Goal: Task Accomplishment & Management: Manage account settings

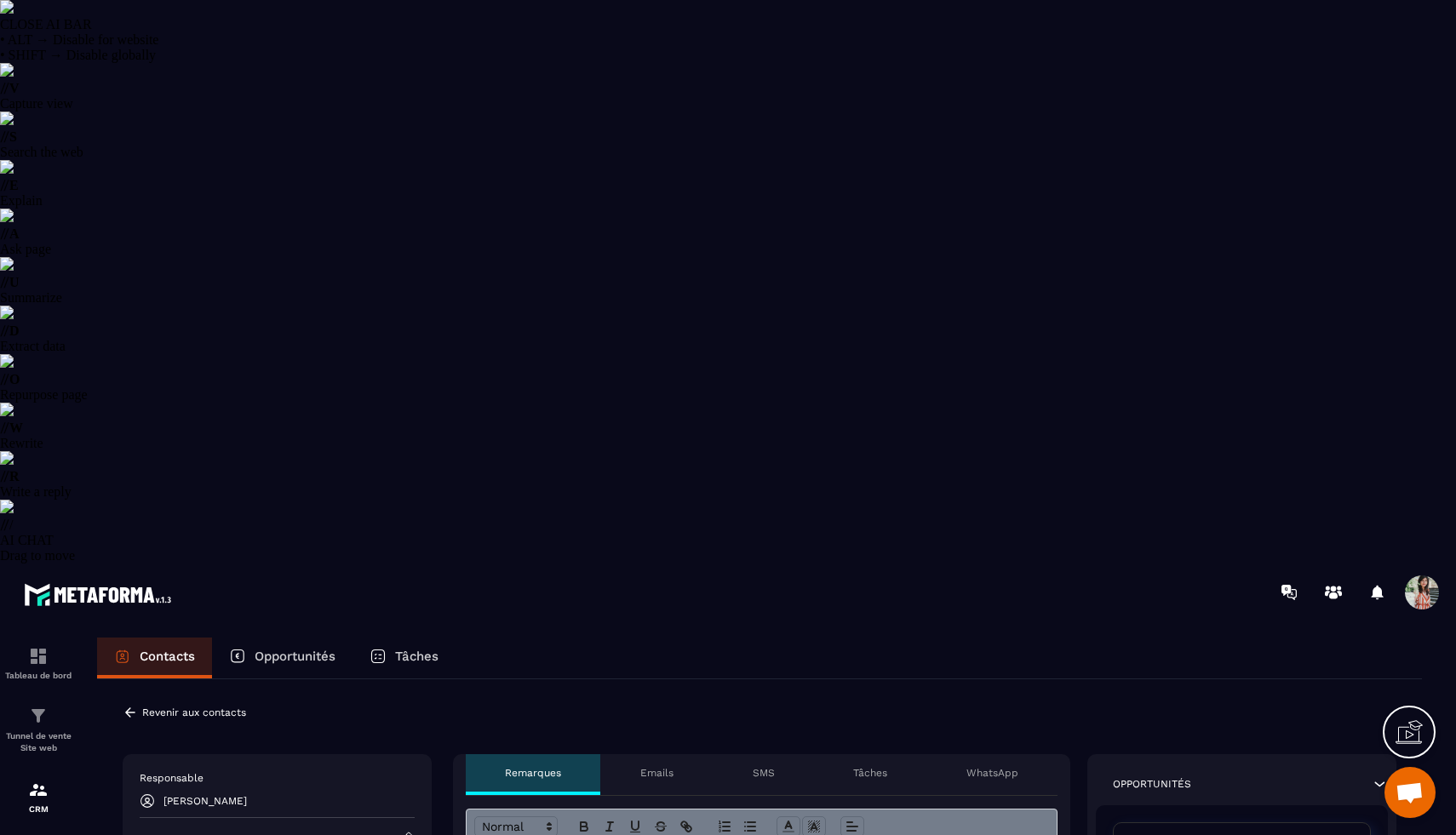
select select "******"
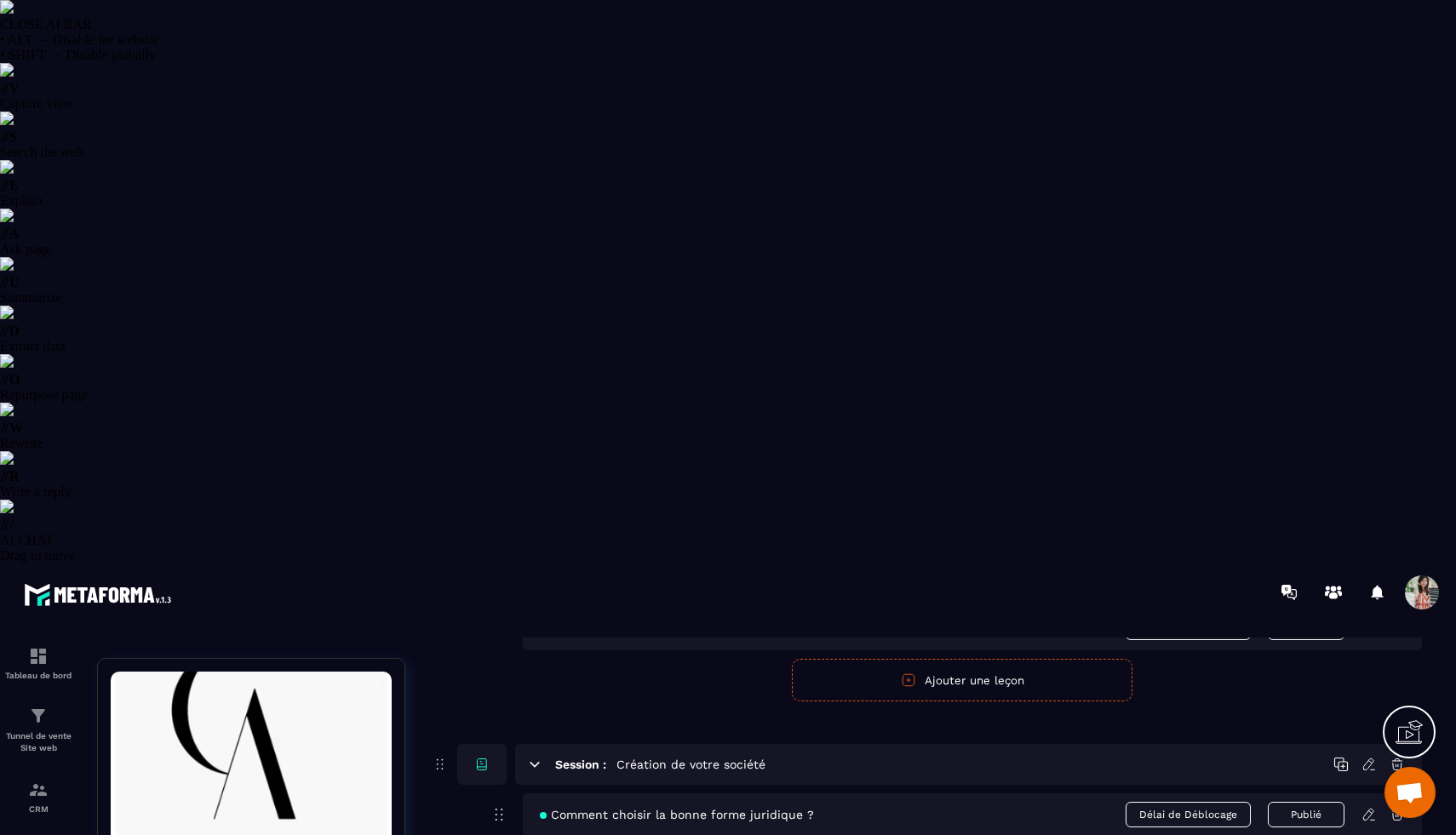
scroll to position [1478, 0]
click at [1416, 575] on span at bounding box center [1421, 592] width 34 height 34
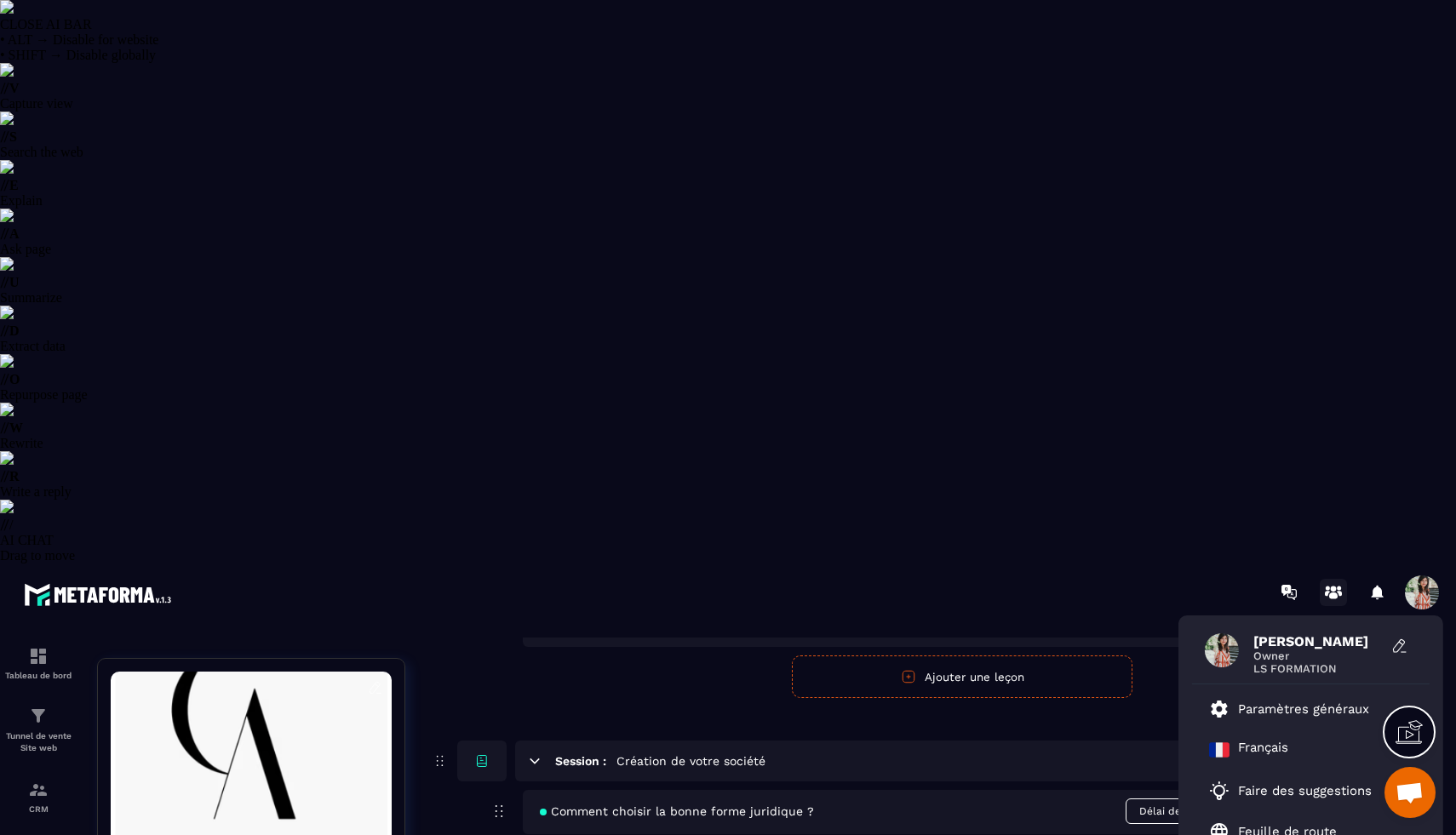
click at [1339, 579] on icon at bounding box center [1332, 592] width 27 height 27
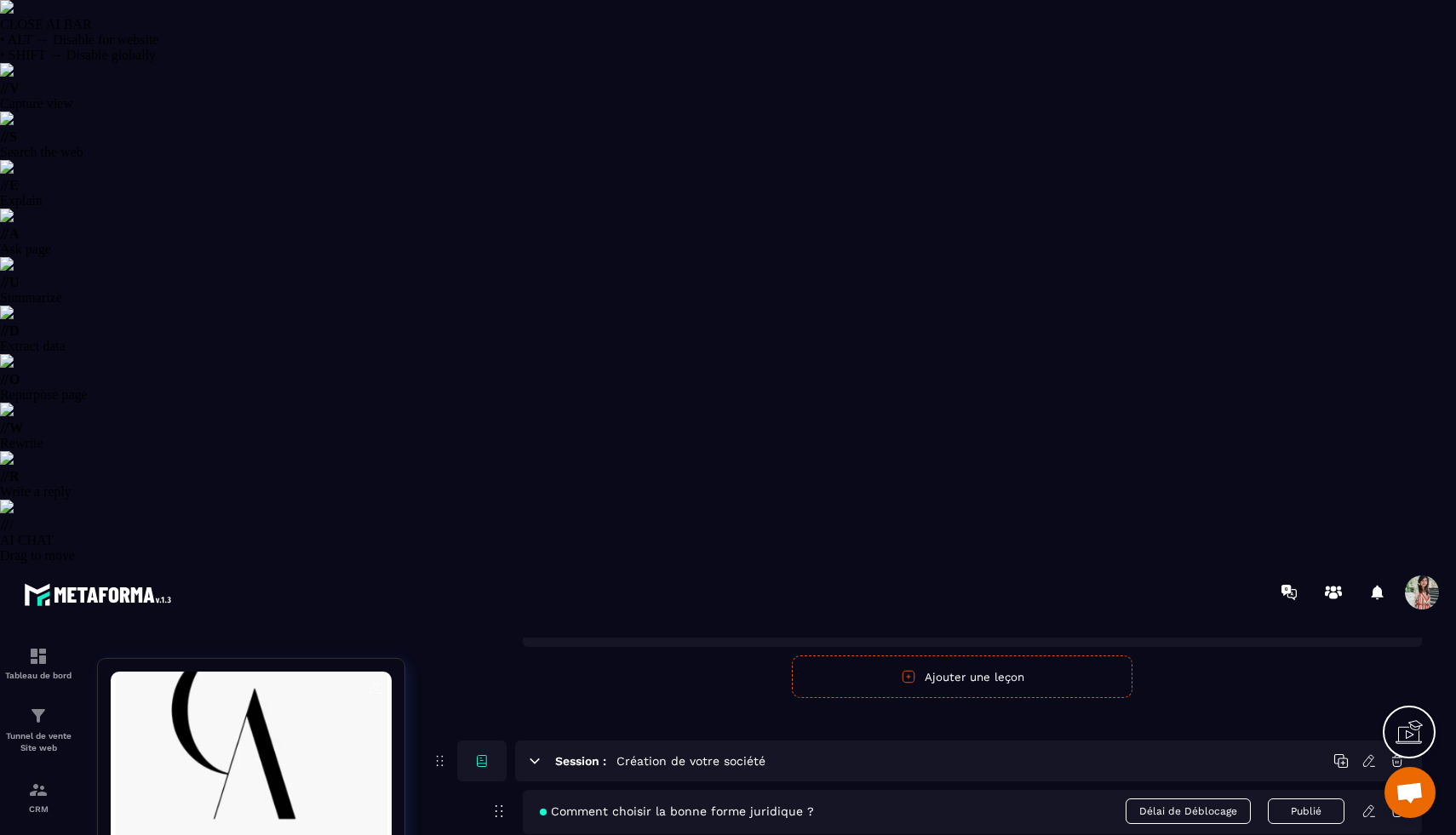
click at [1407, 575] on div at bounding box center [1421, 592] width 34 height 34
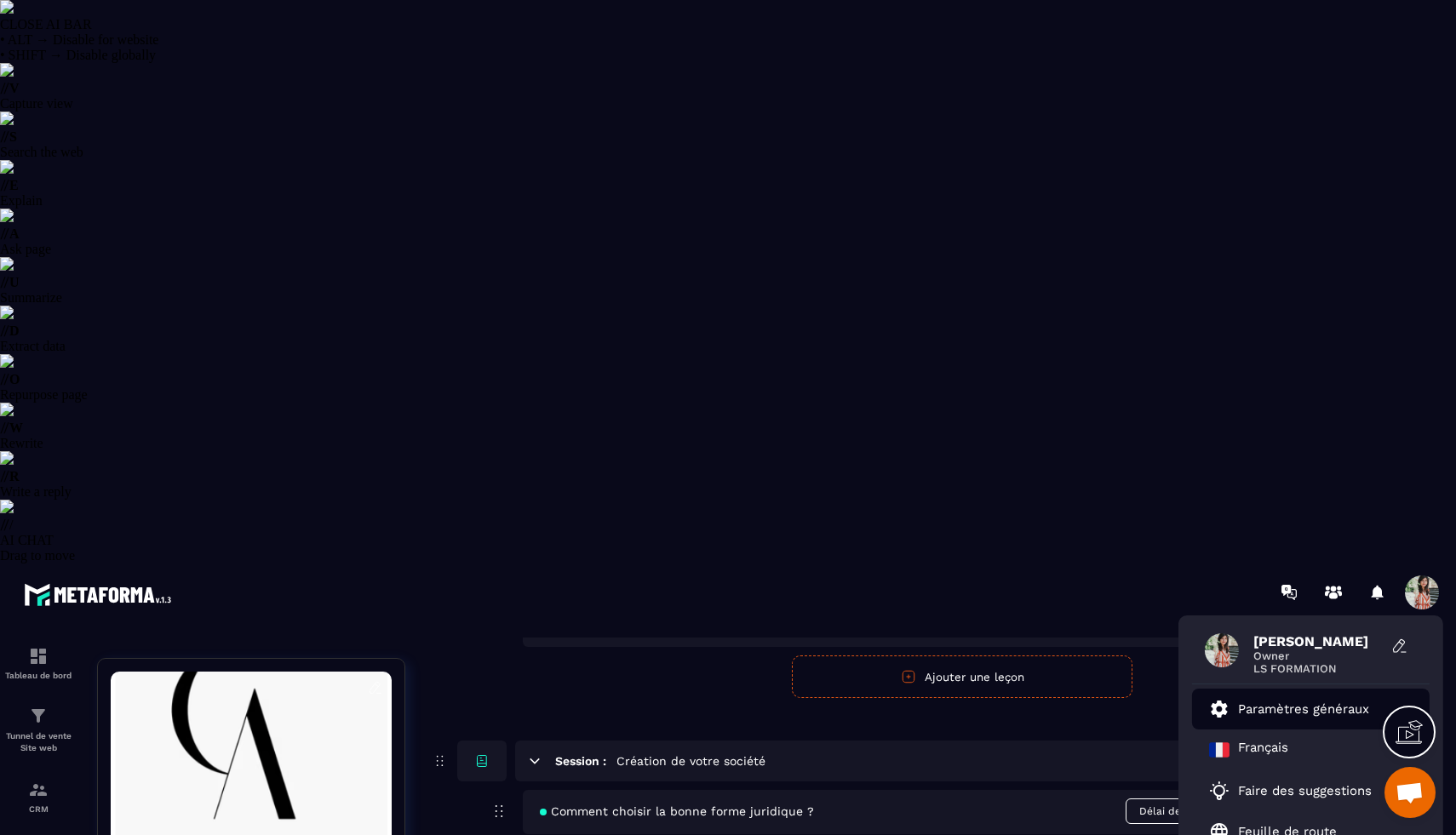
click at [1324, 702] on p "Paramètres généraux" at bounding box center [1304, 709] width 131 height 16
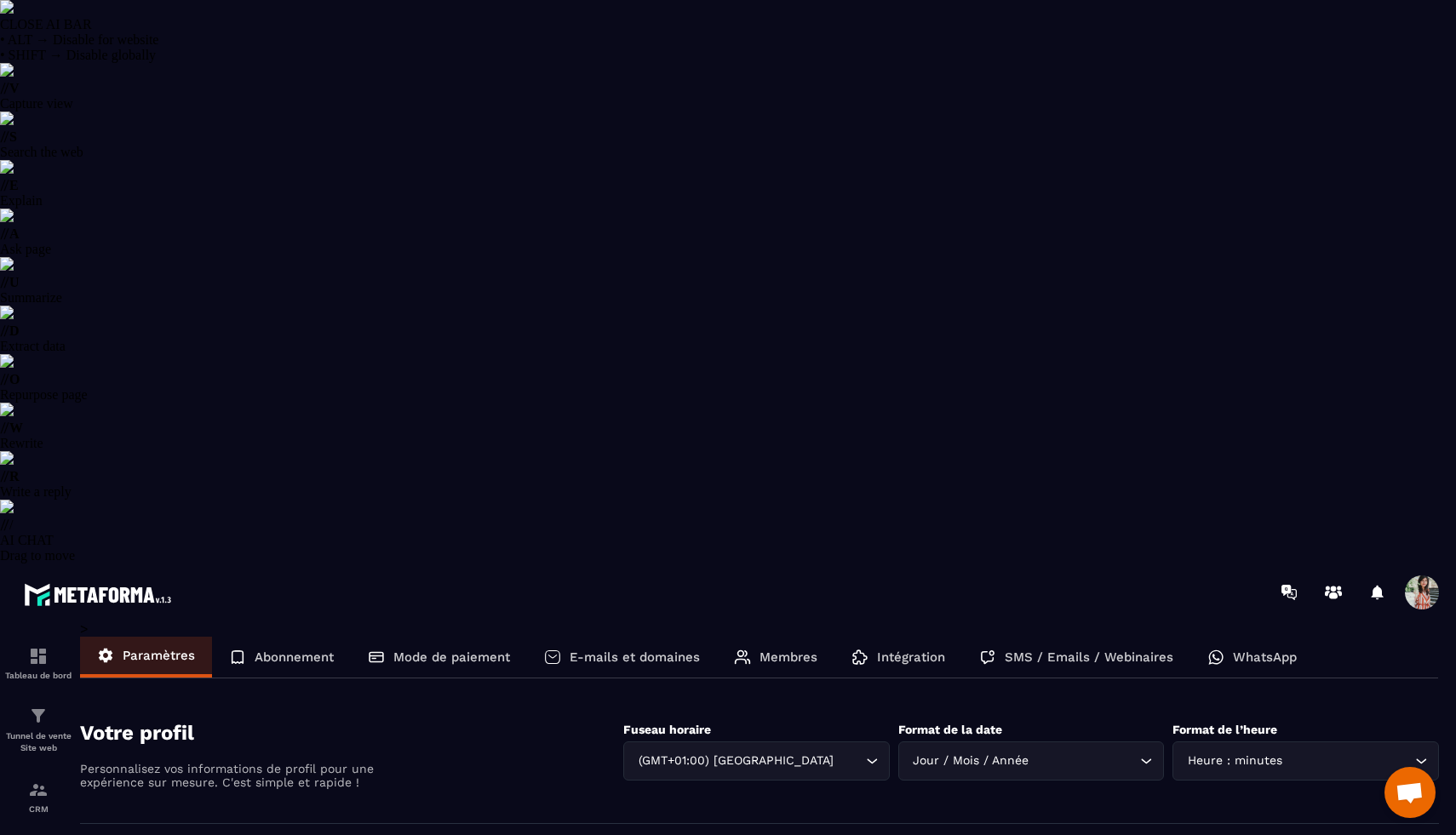
click at [746, 648] on icon at bounding box center [742, 657] width 17 height 17
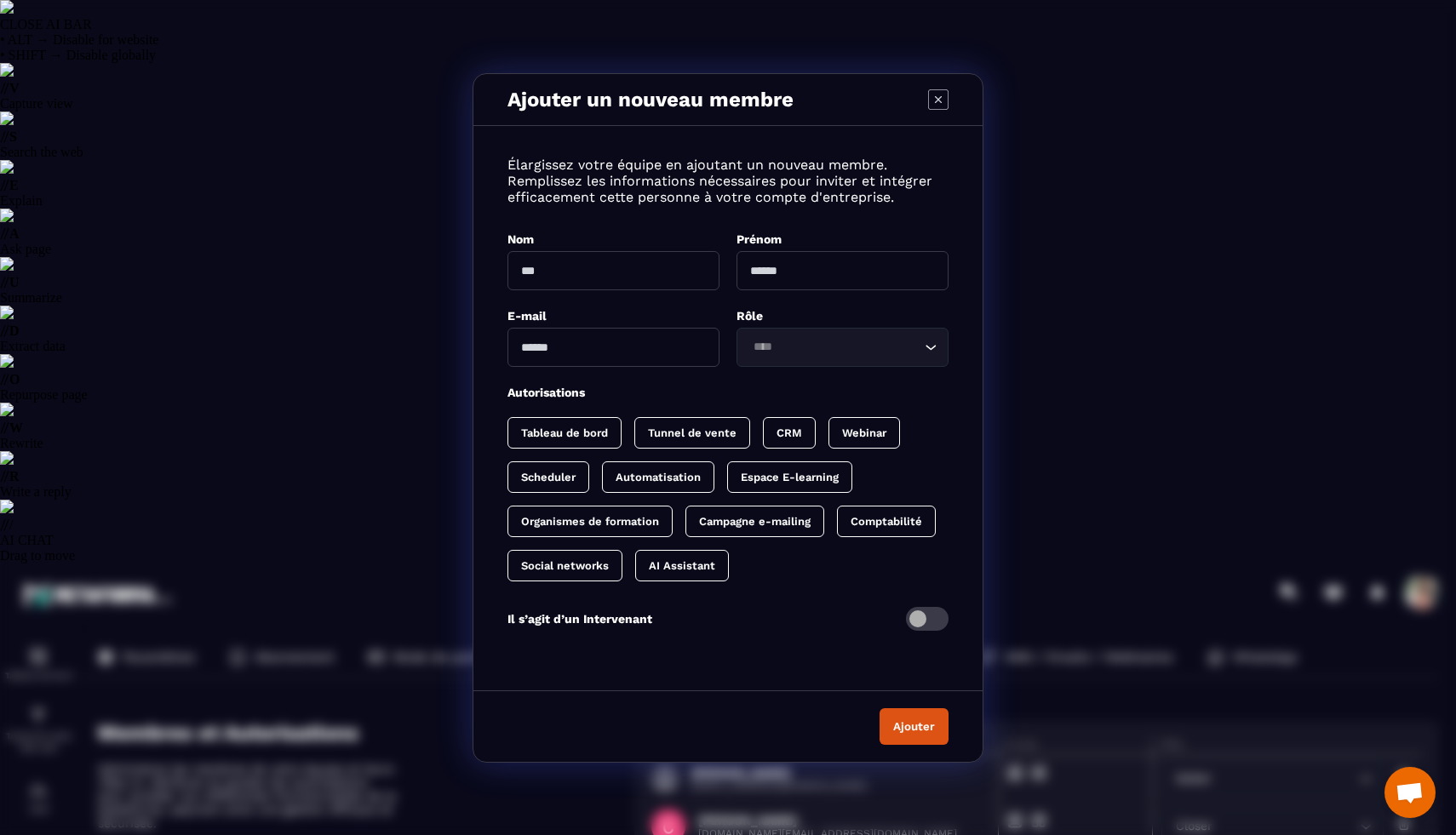
click at [630, 261] on input "Modal window" at bounding box center [613, 270] width 212 height 39
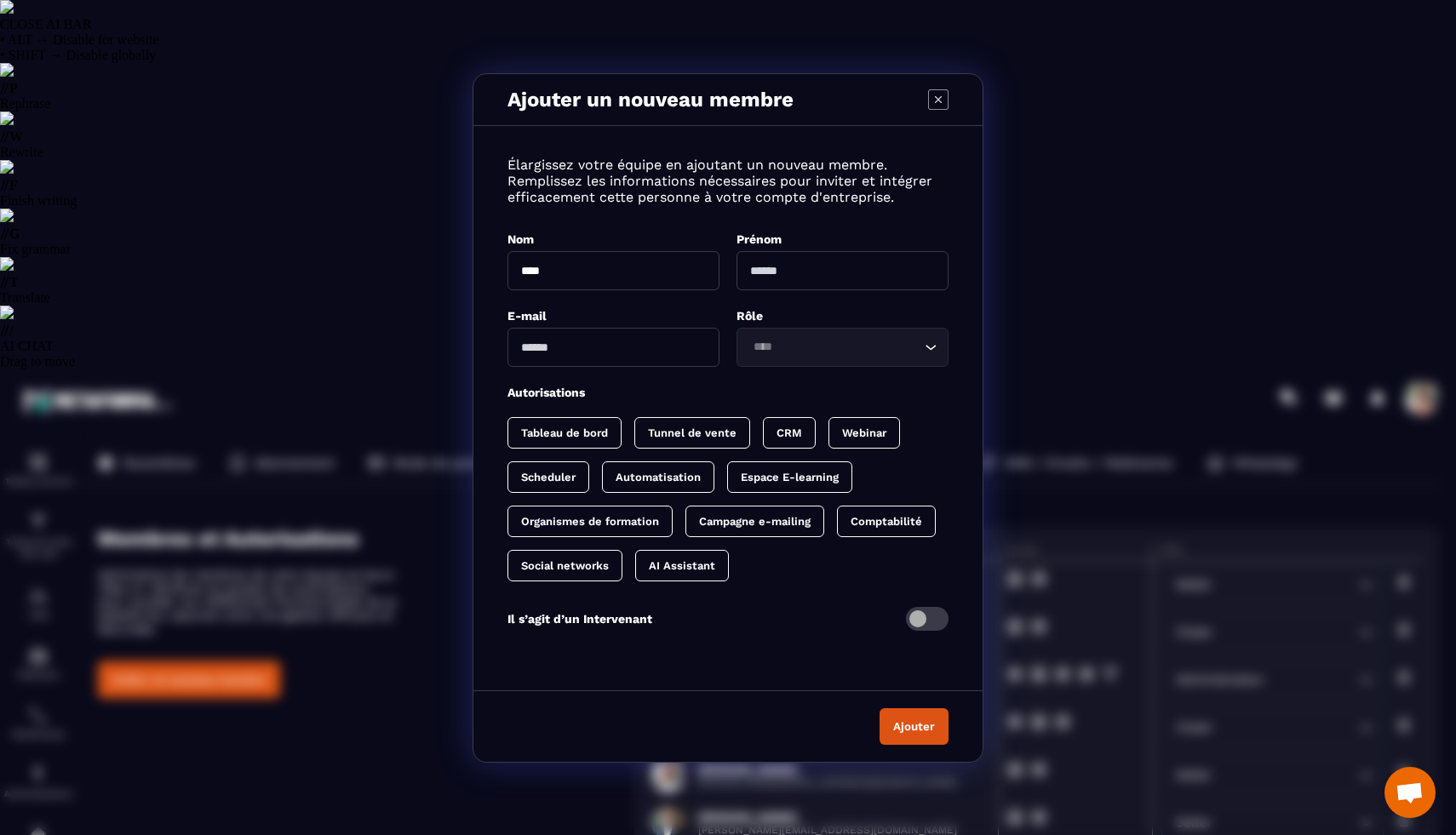
type input "****"
type input "******"
click at [607, 336] on input "Modal window" at bounding box center [613, 347] width 212 height 39
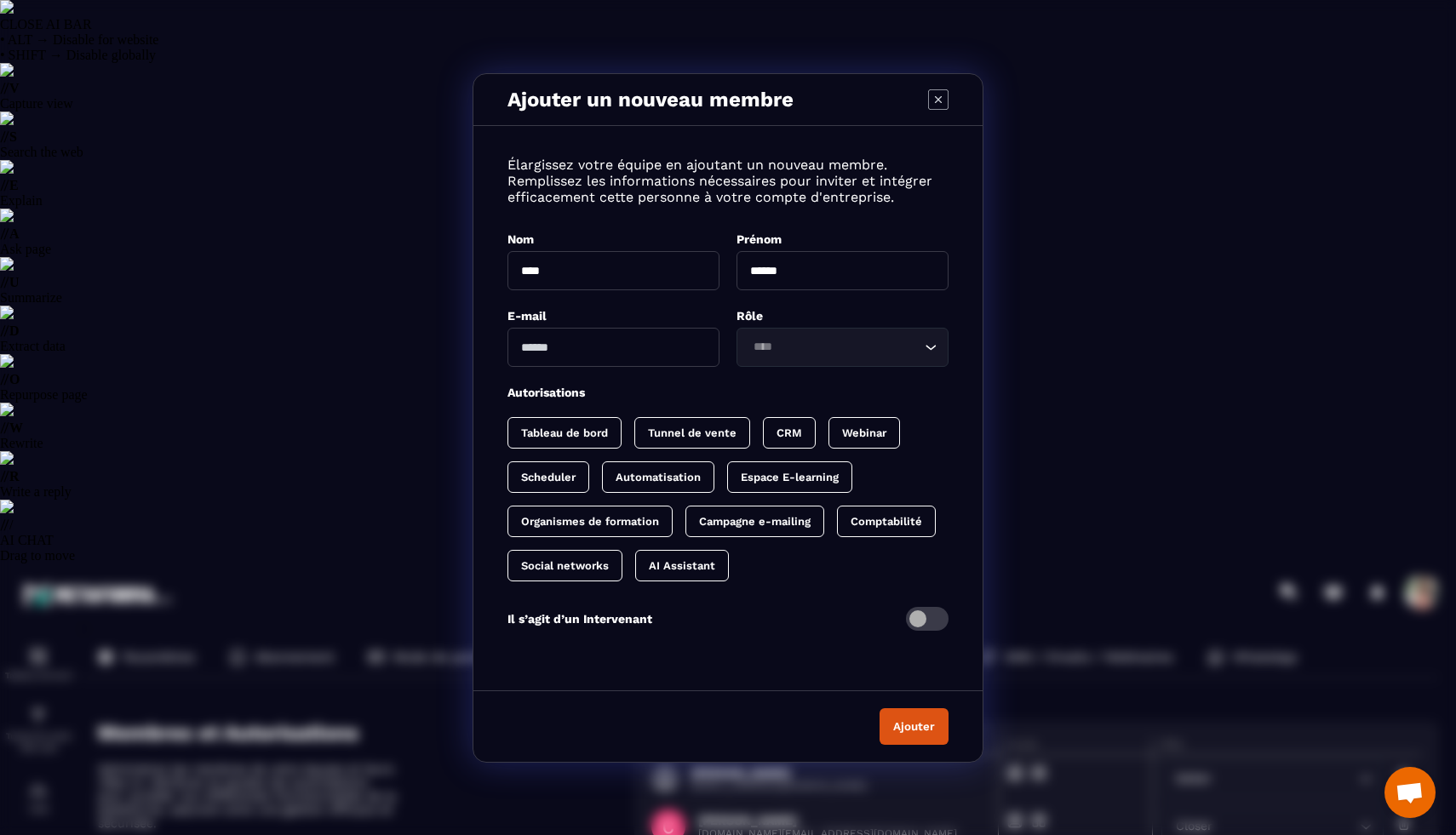
type input "**********"
click at [771, 342] on input "Search for option" at bounding box center [834, 347] width 173 height 18
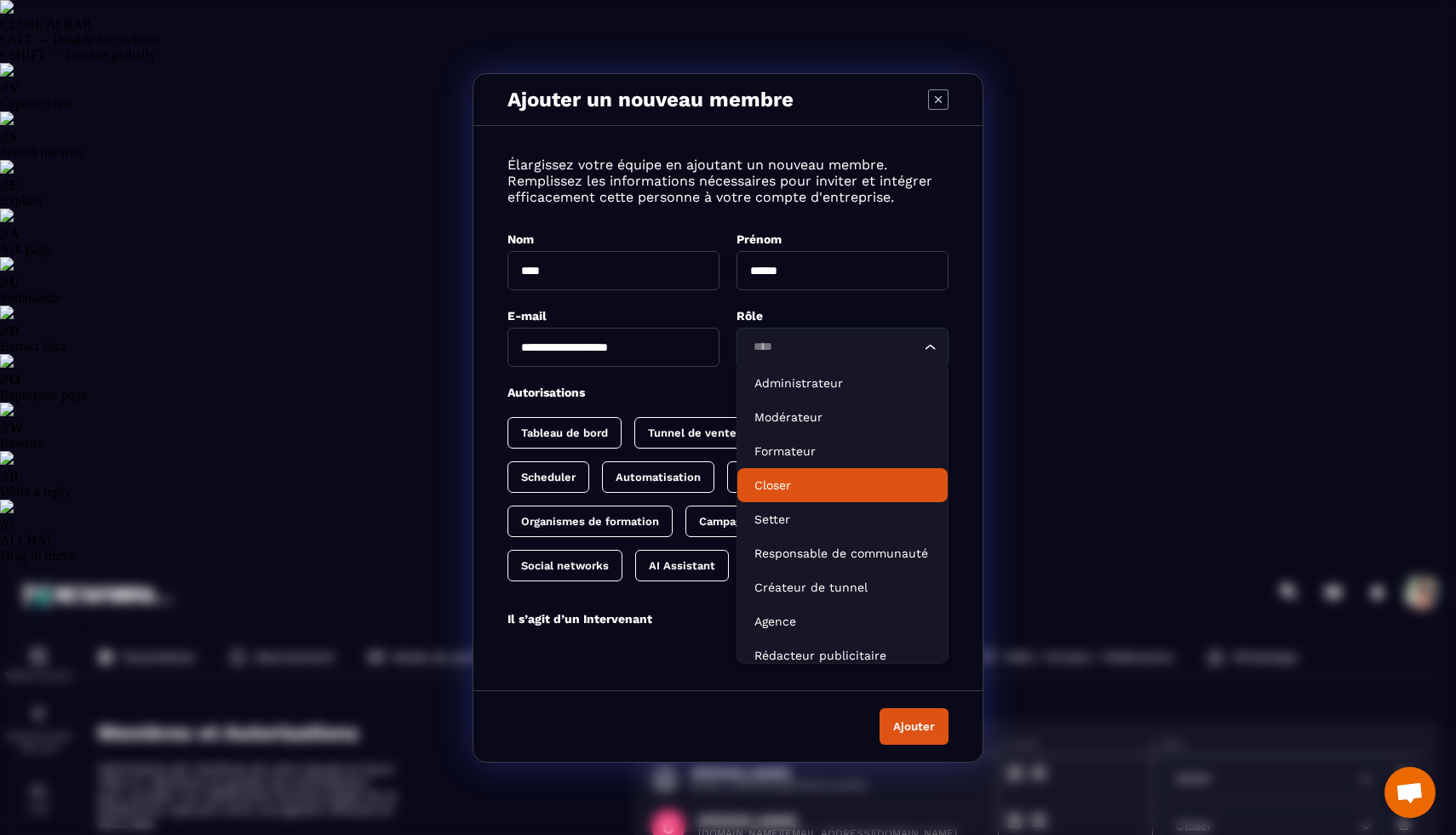
click at [811, 489] on p "Closer" at bounding box center [843, 485] width 176 height 17
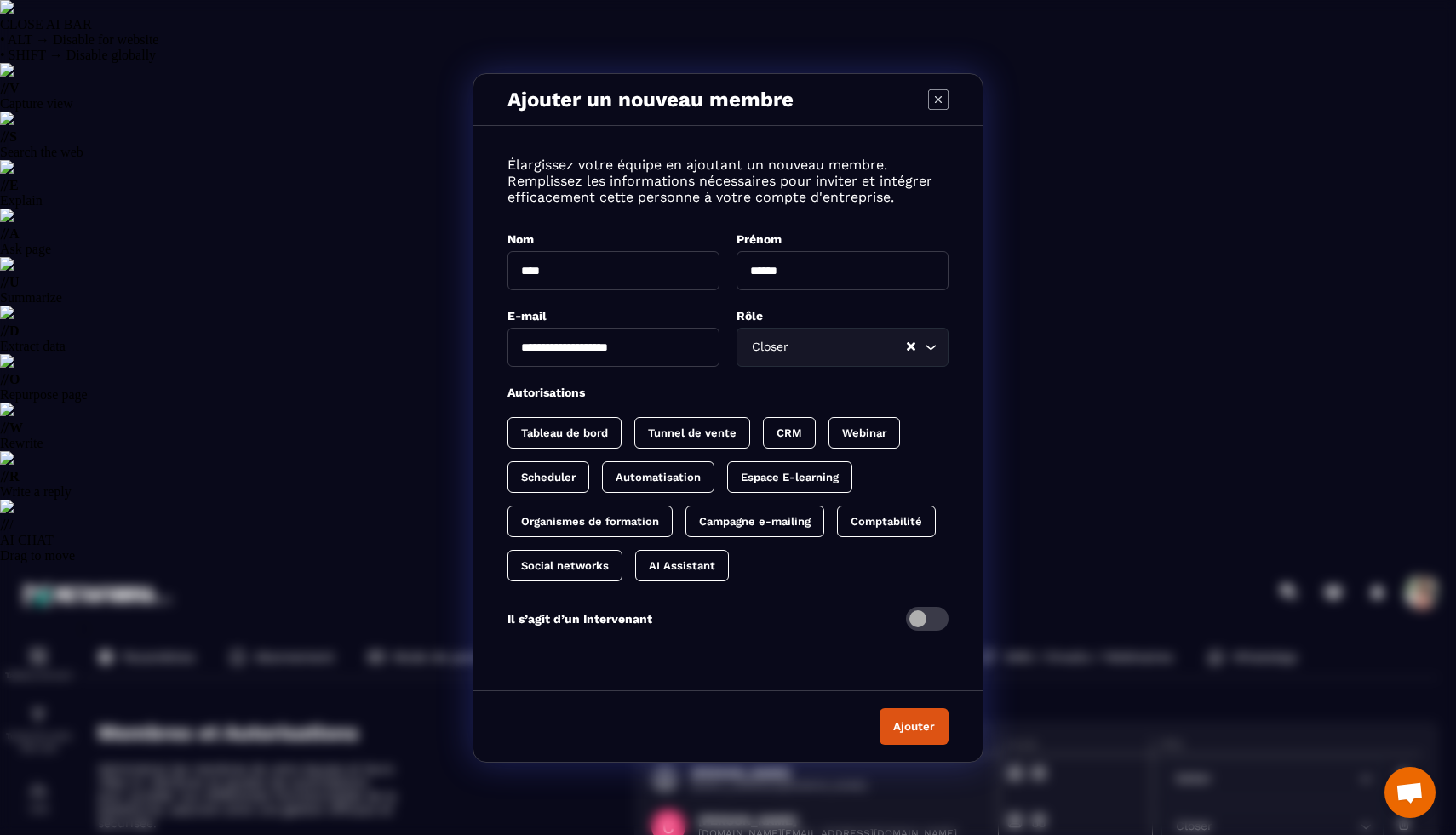
click at [587, 439] on p "Tableau de bord" at bounding box center [565, 432] width 87 height 13
click at [667, 439] on p "Tunnel de vente" at bounding box center [709, 432] width 89 height 13
click at [833, 439] on p "CRM" at bounding box center [823, 432] width 25 height 13
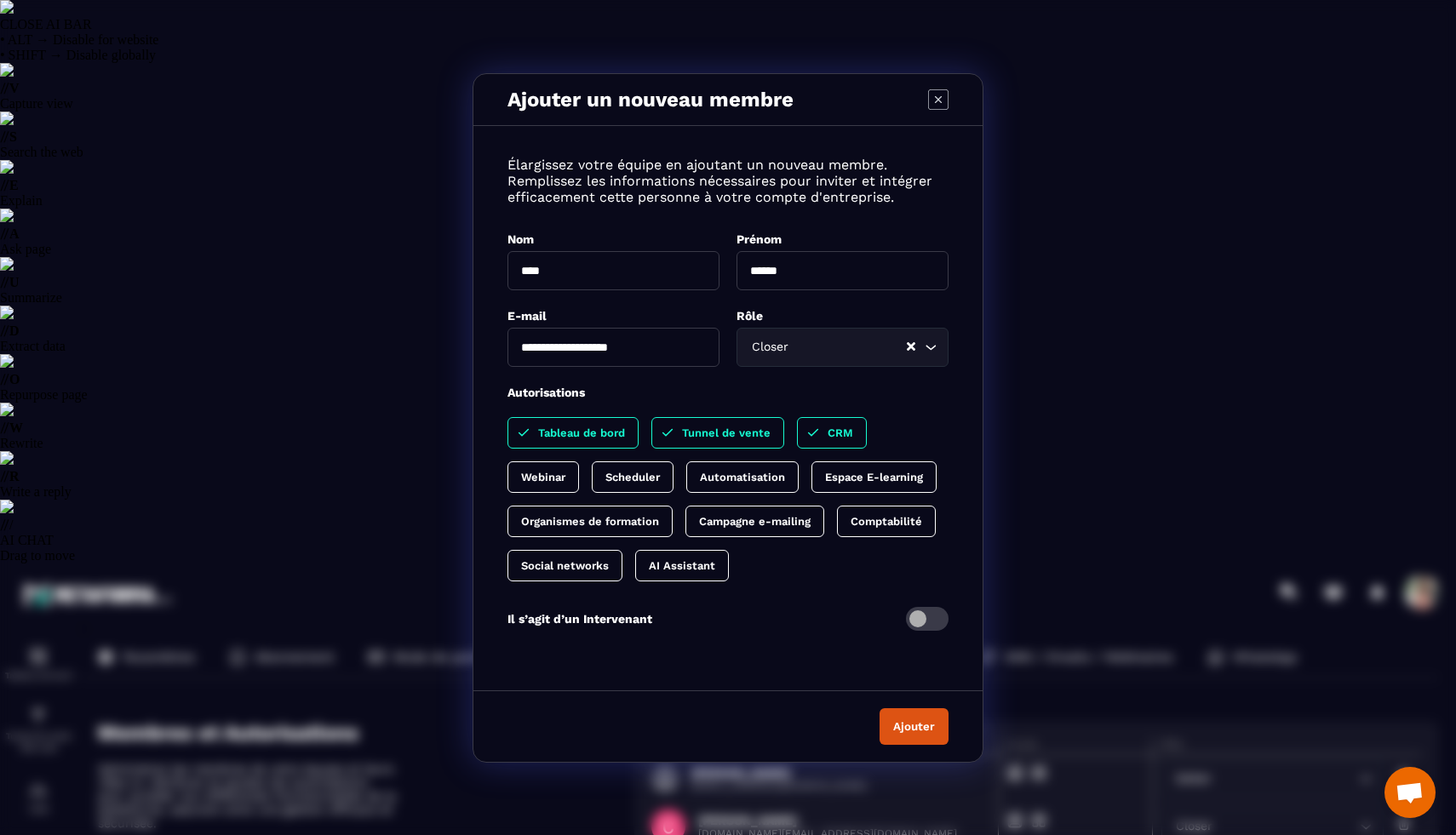
click at [623, 484] on p "Scheduler" at bounding box center [633, 477] width 55 height 13
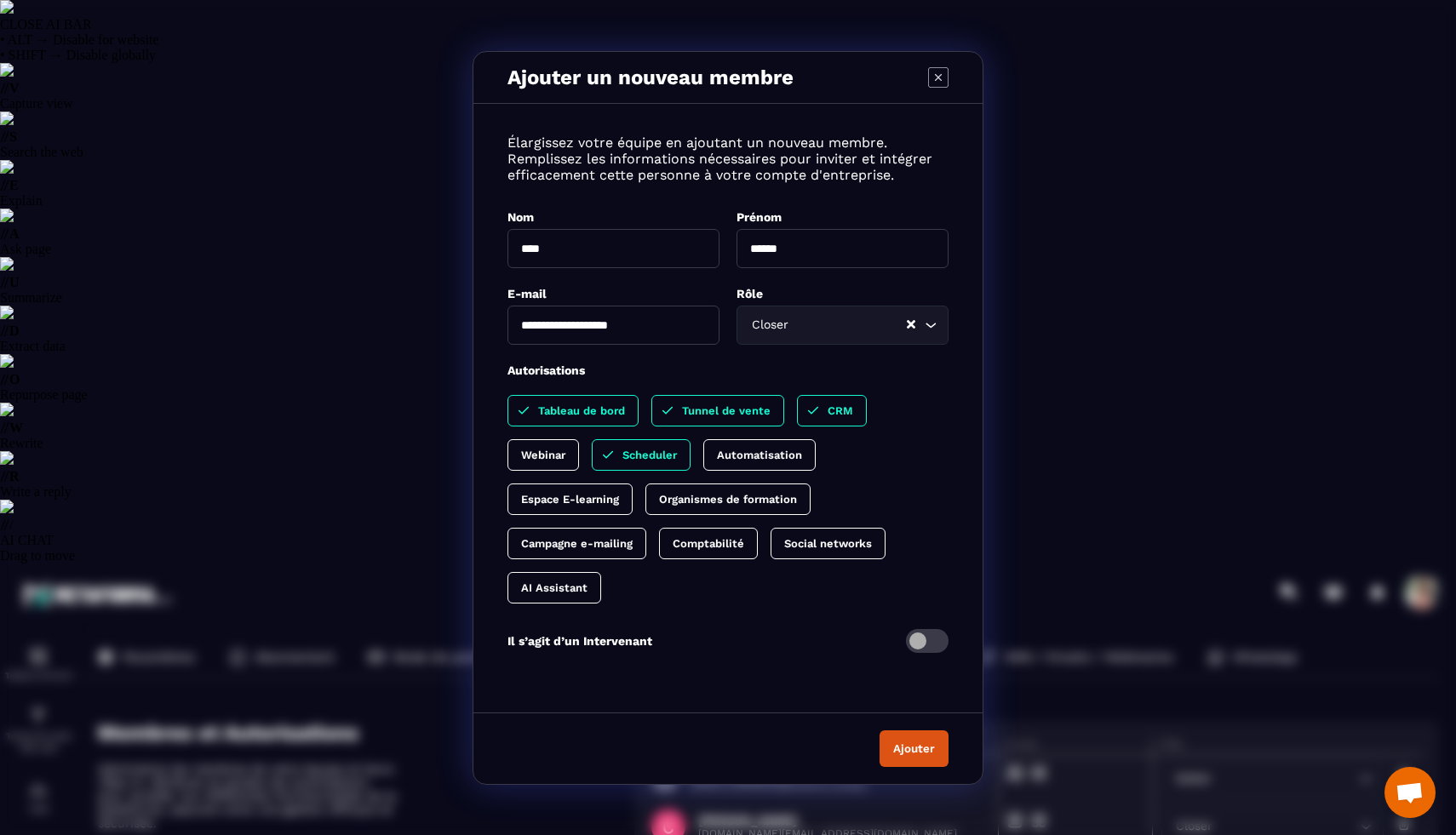
click at [606, 506] on p "Espace E-learning" at bounding box center [570, 499] width 98 height 13
click at [918, 767] on button "Ajouter" at bounding box center [913, 749] width 69 height 37
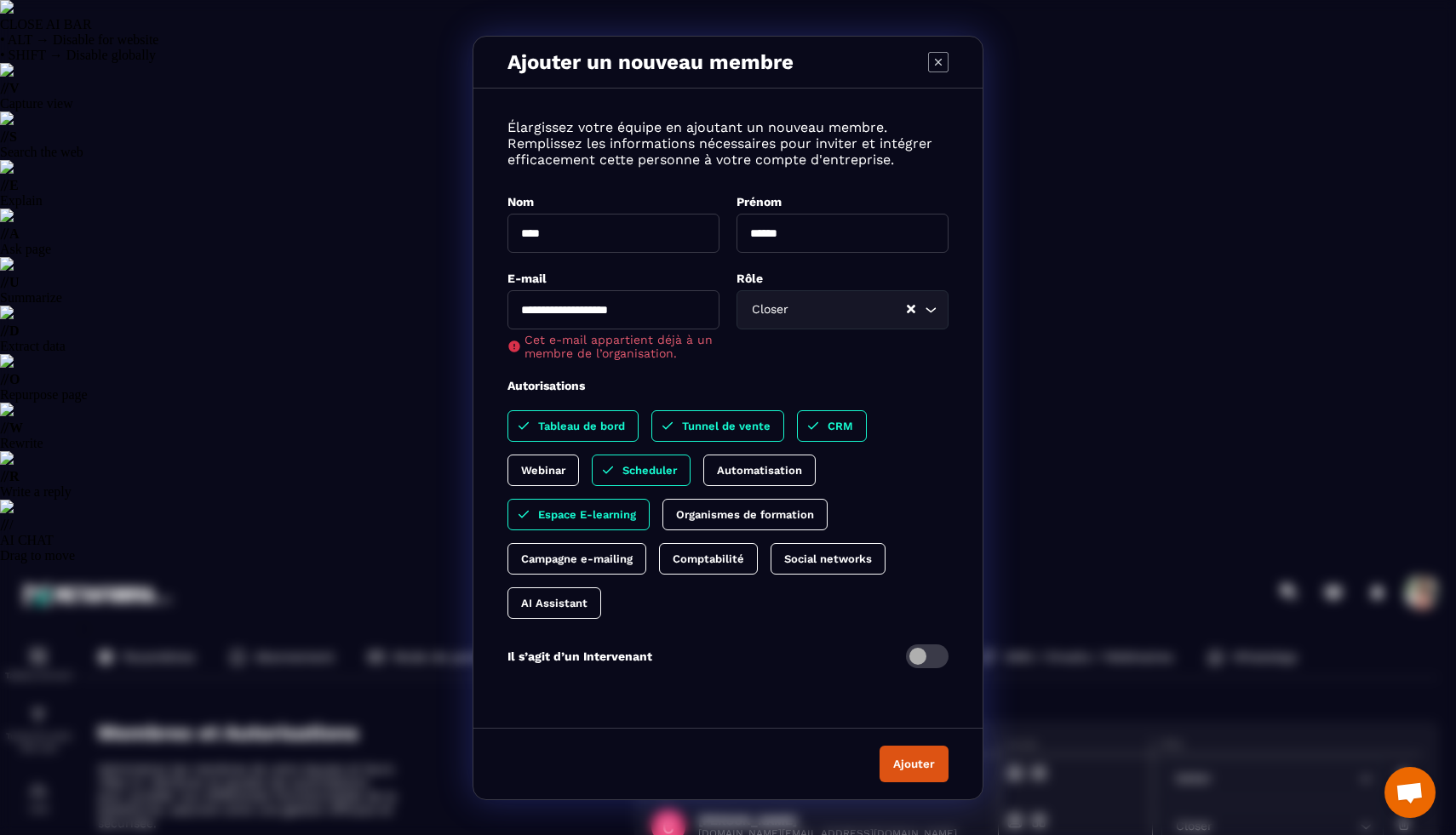
click at [941, 52] on icon "Modal window" at bounding box center [938, 62] width 20 height 20
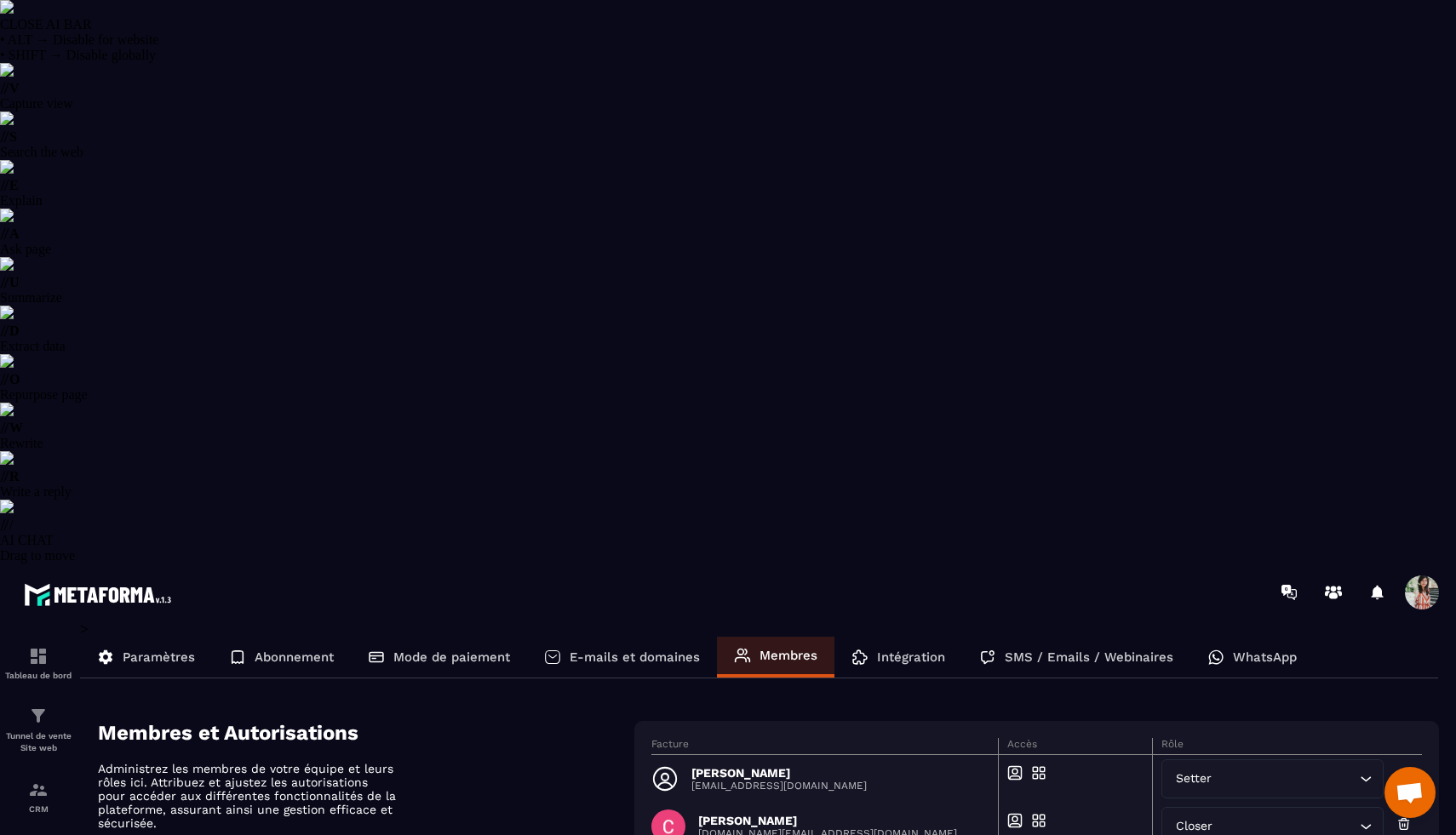
click at [1428, 575] on span at bounding box center [1421, 592] width 34 height 34
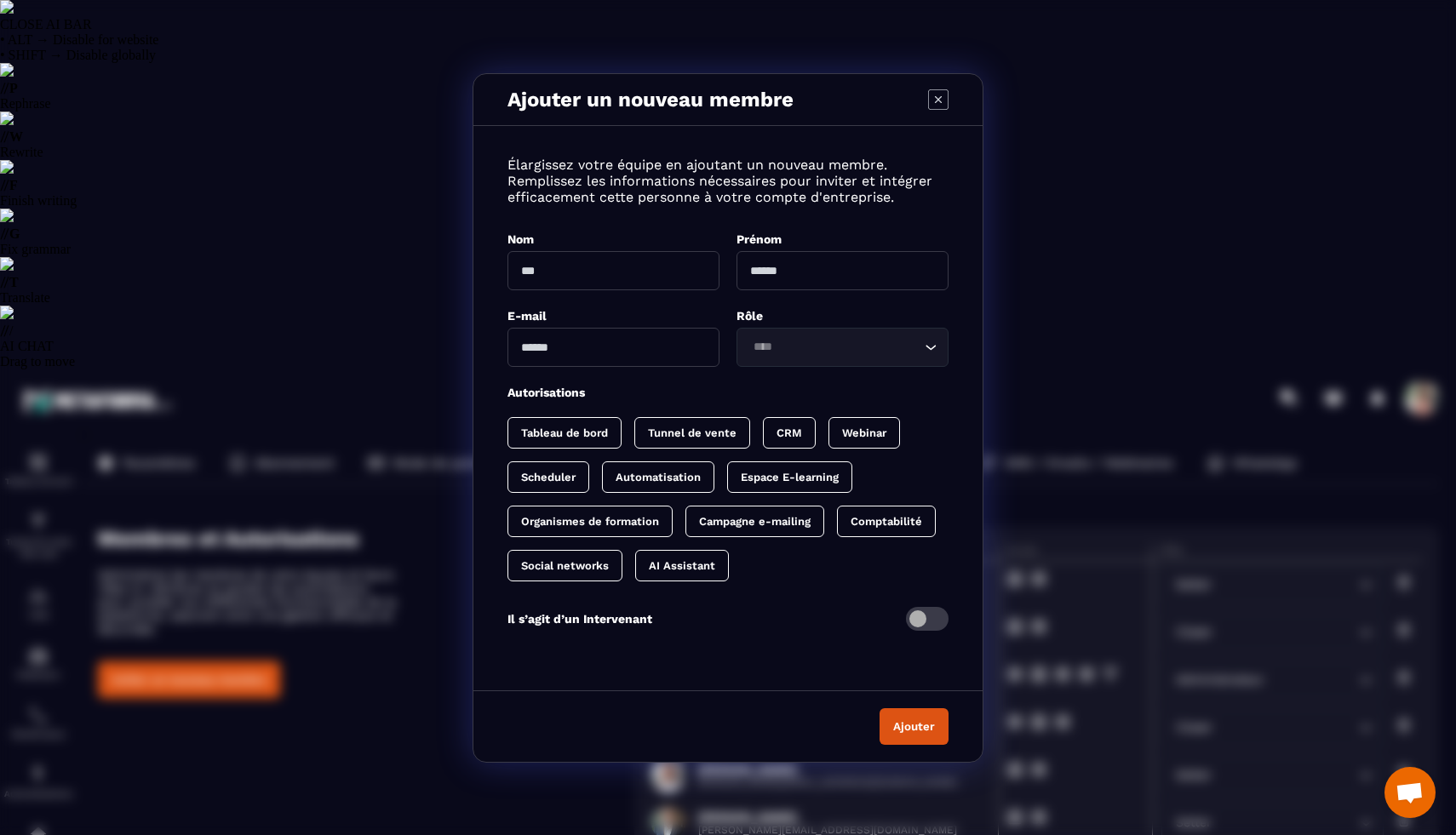
click at [525, 264] on input "Modal window" at bounding box center [613, 270] width 212 height 39
type input "******"
type input "****"
type input "**********"
click at [797, 348] on input "Search for option" at bounding box center [834, 347] width 173 height 18
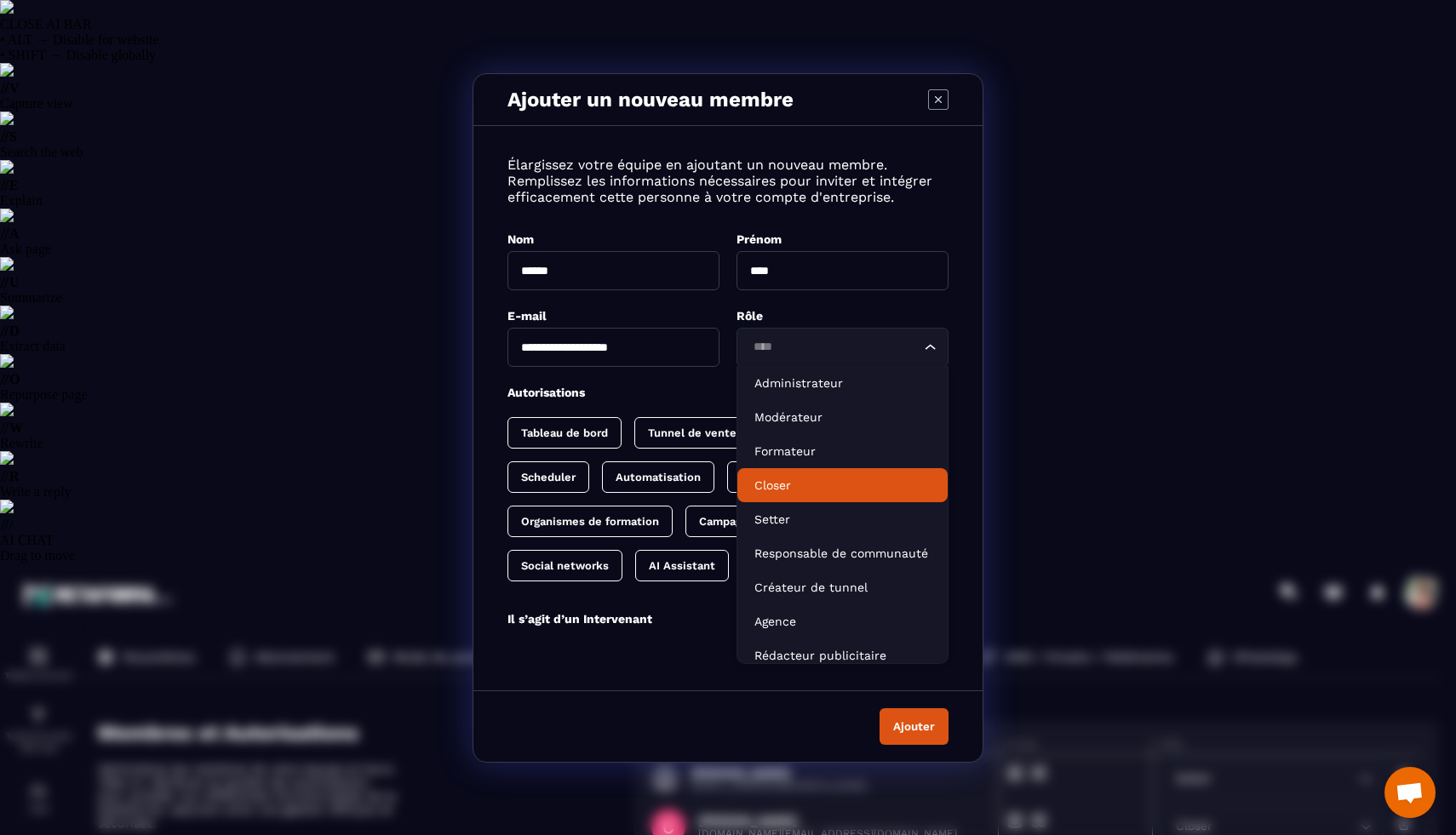
click at [802, 493] on p "Closer" at bounding box center [843, 485] width 176 height 17
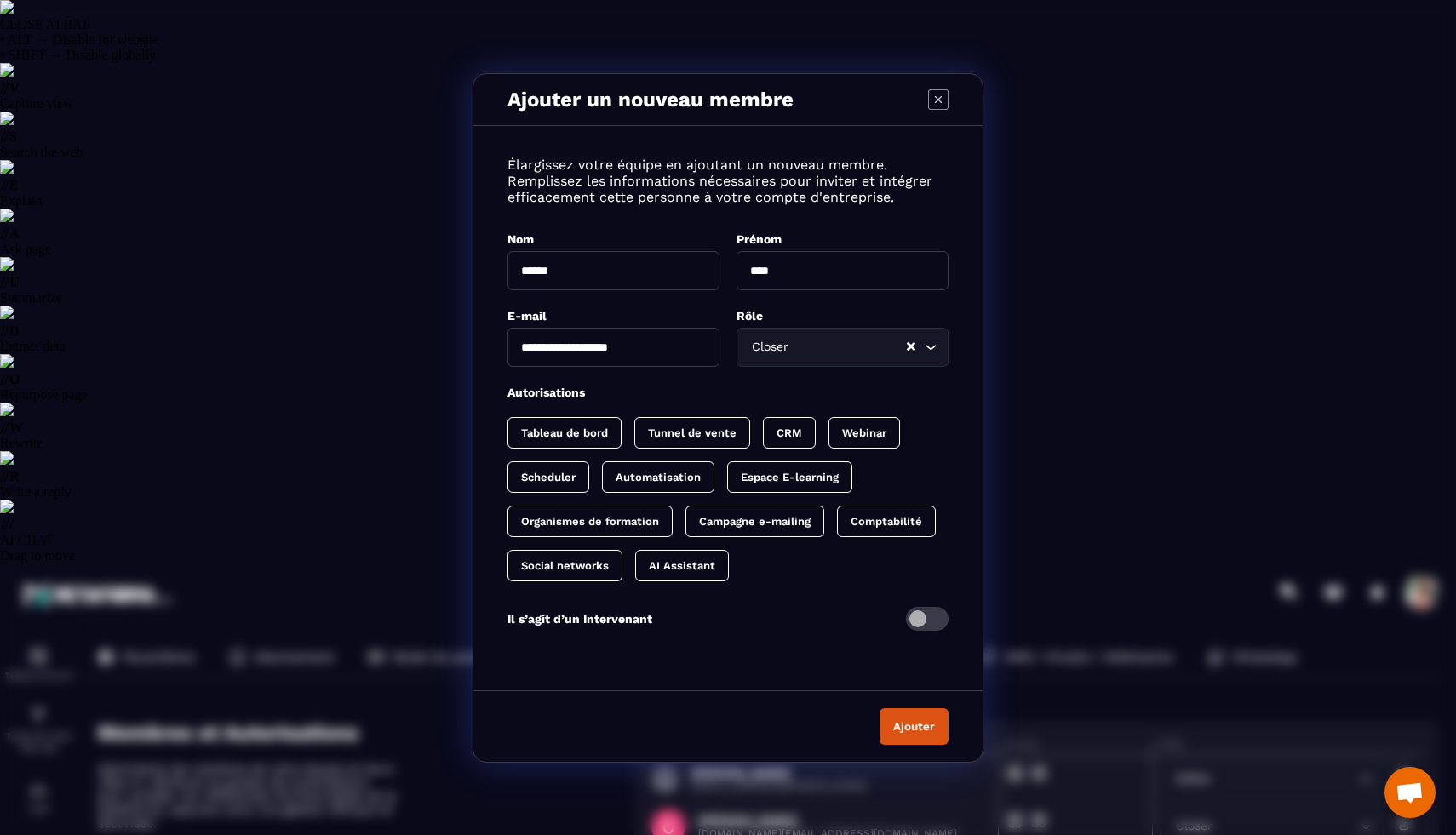
click at [577, 439] on p "Tableau de bord" at bounding box center [565, 432] width 87 height 13
click at [789, 444] on div "CRM" at bounding box center [806, 433] width 53 height 31
click at [690, 439] on p "Tunnel de vente" at bounding box center [709, 432] width 89 height 13
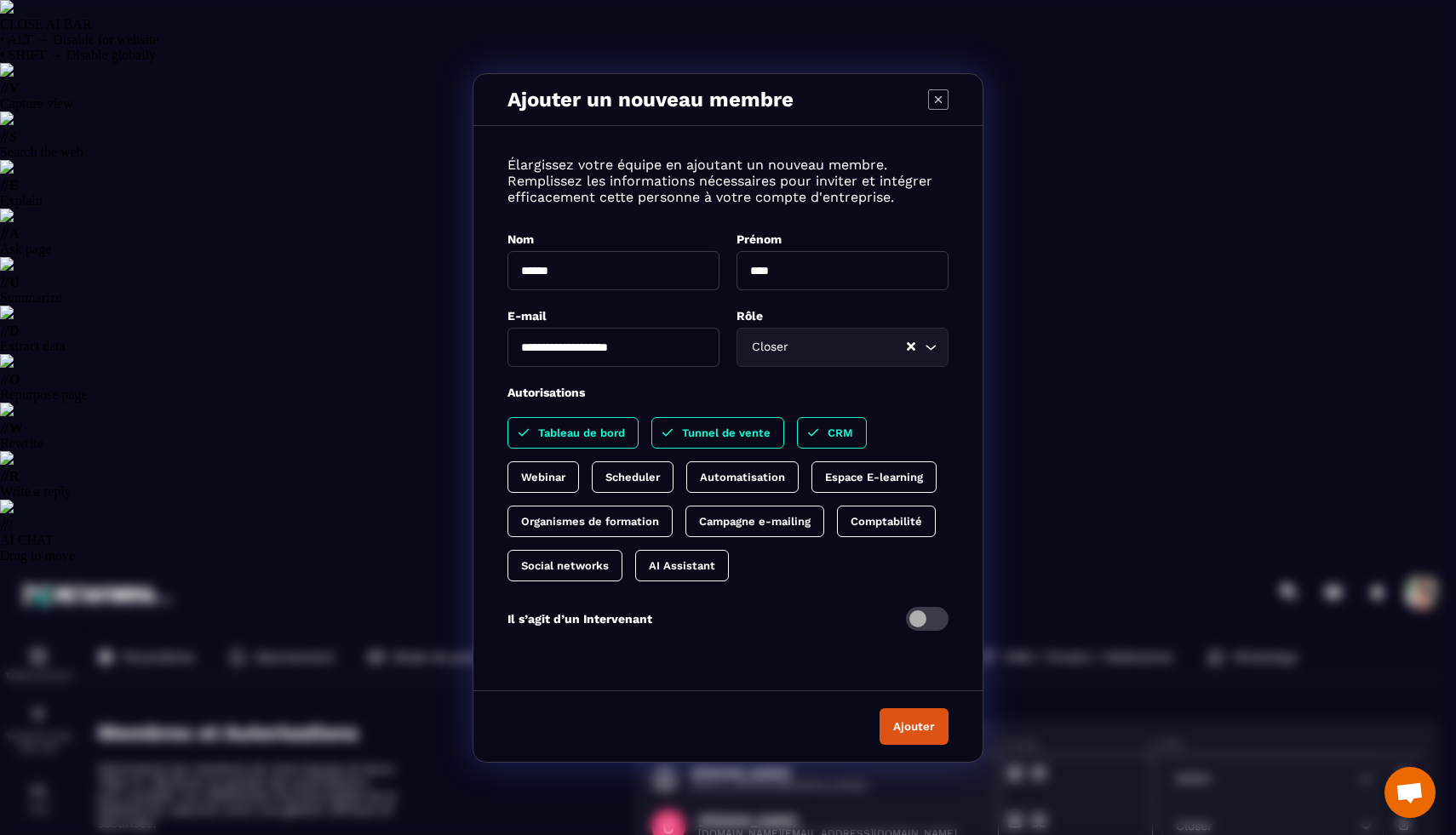
click at [640, 484] on p "Scheduler" at bounding box center [633, 477] width 55 height 13
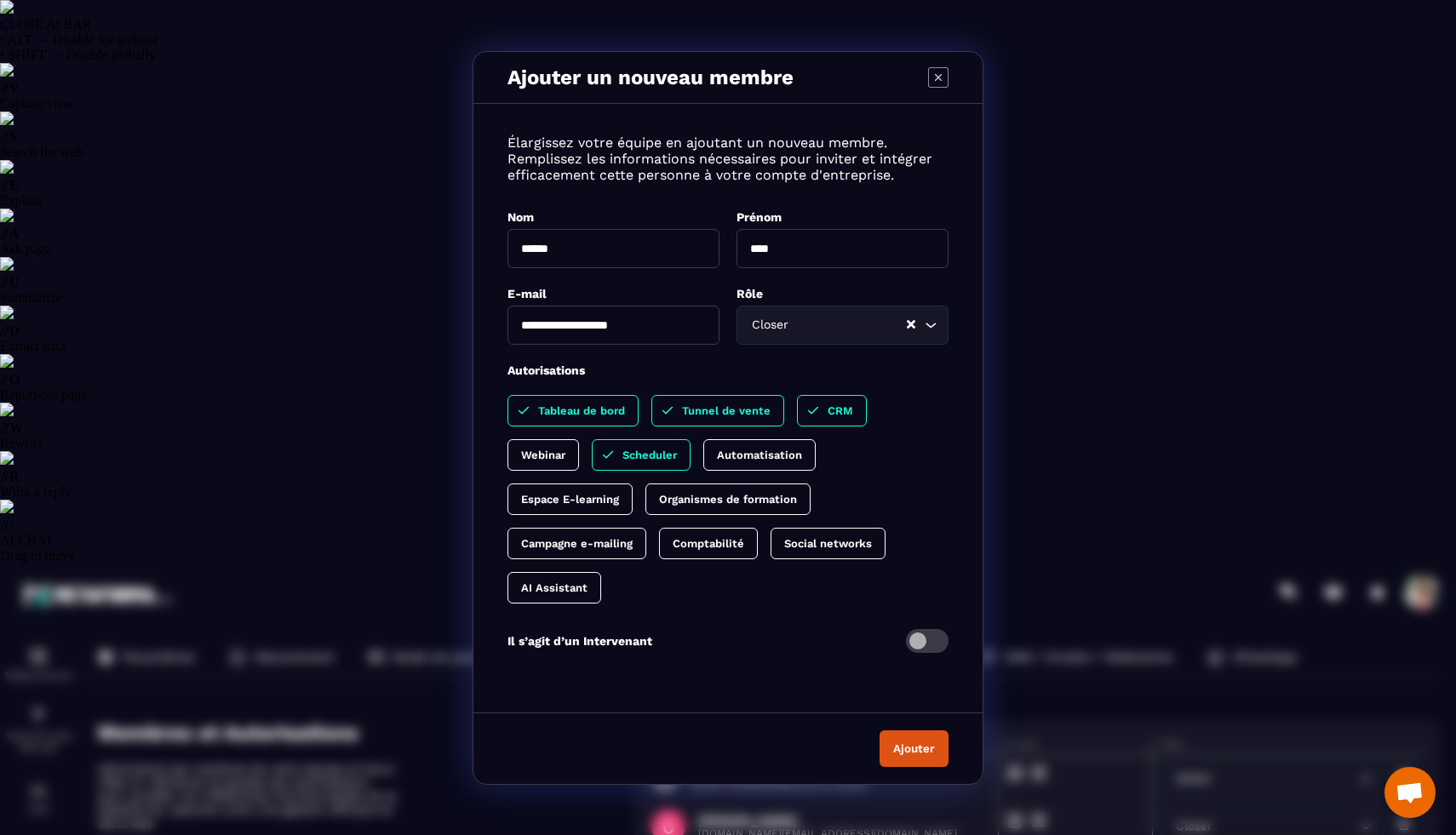
click at [903, 767] on button "Ajouter" at bounding box center [913, 749] width 69 height 37
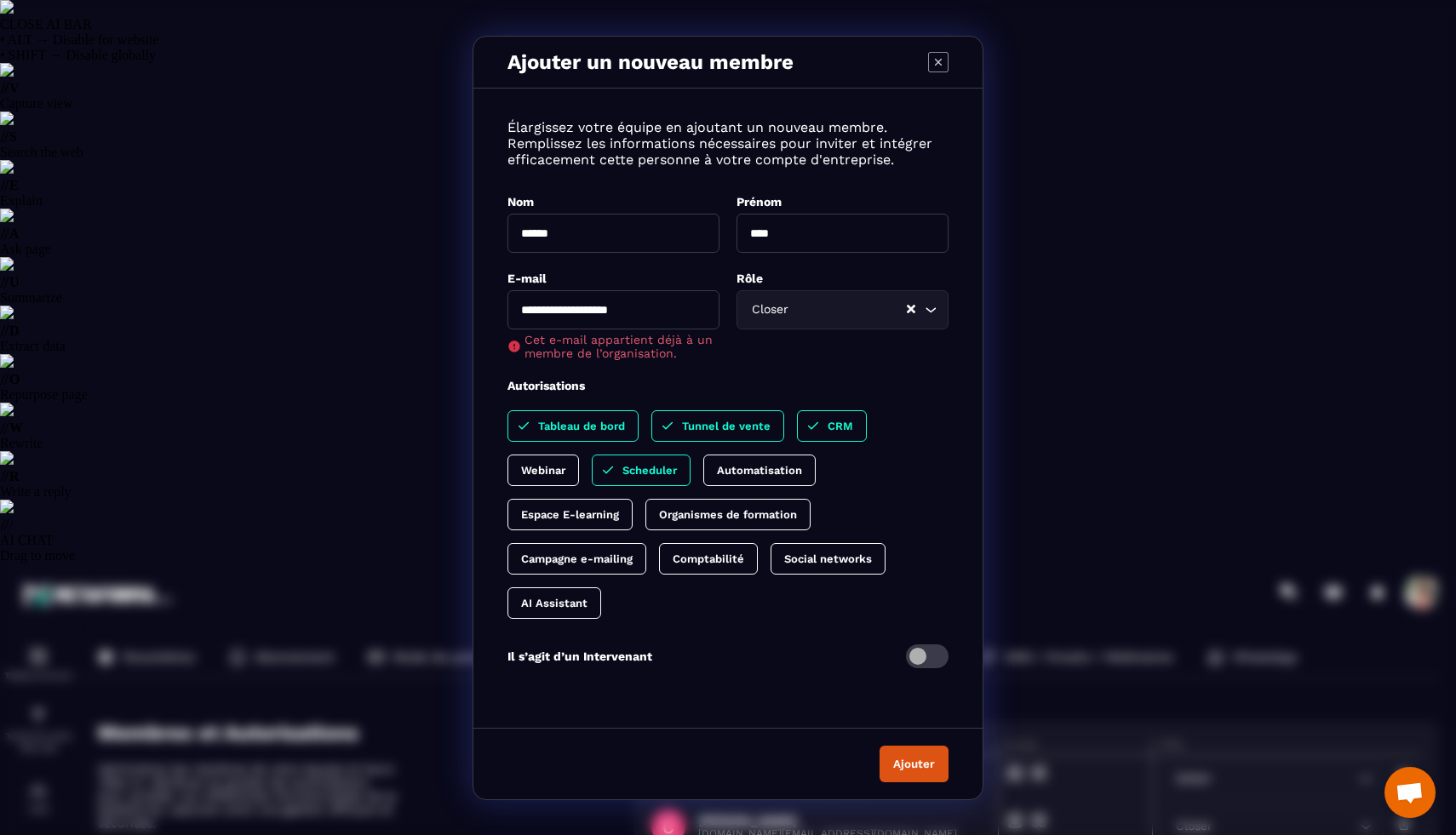
click at [945, 37] on div "Ajouter un nouveau membre" at bounding box center [728, 63] width 509 height 52
click at [932, 52] on icon "Modal window" at bounding box center [938, 62] width 20 height 20
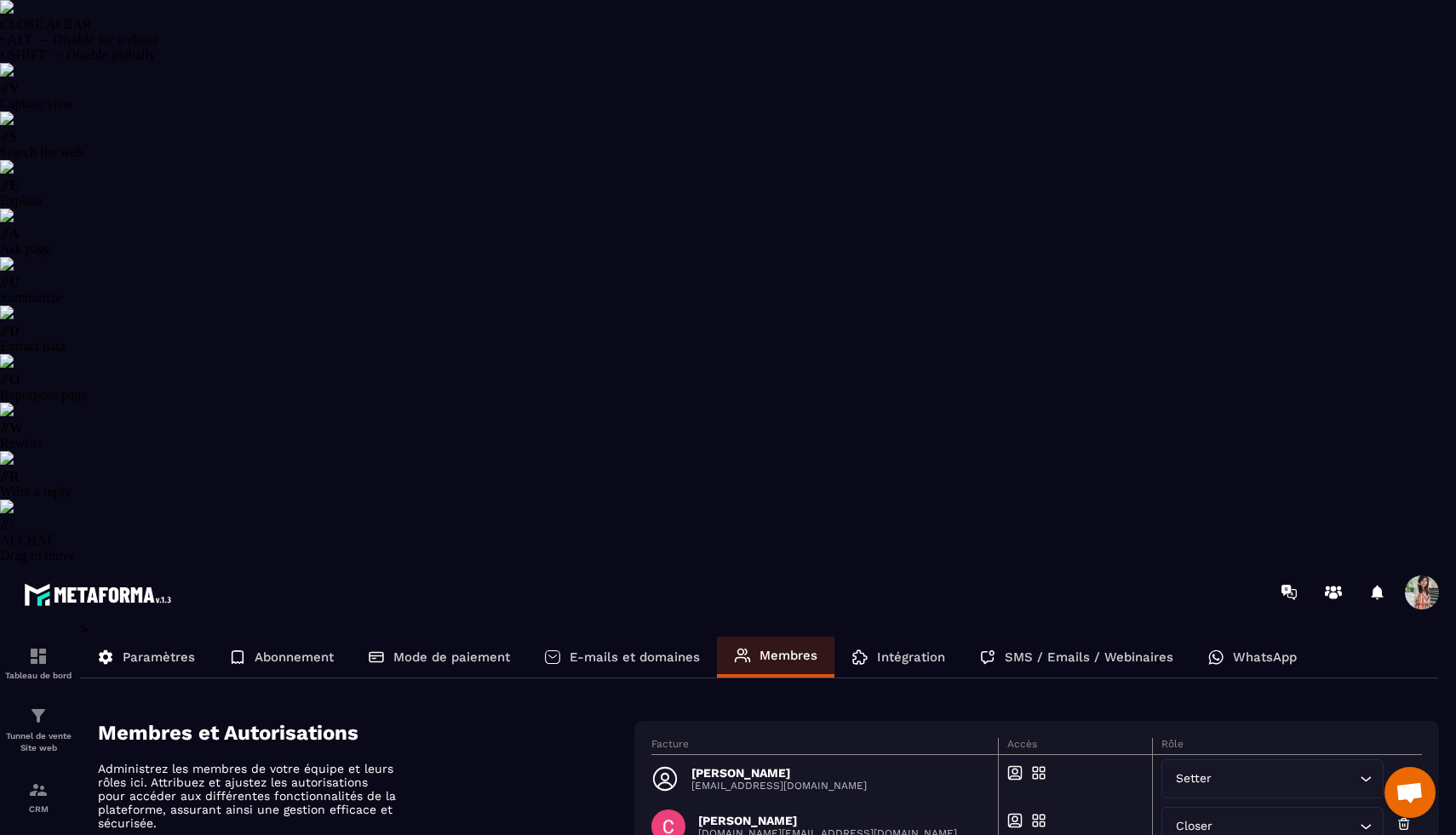
click at [155, 649] on p "Paramètres" at bounding box center [159, 657] width 72 height 16
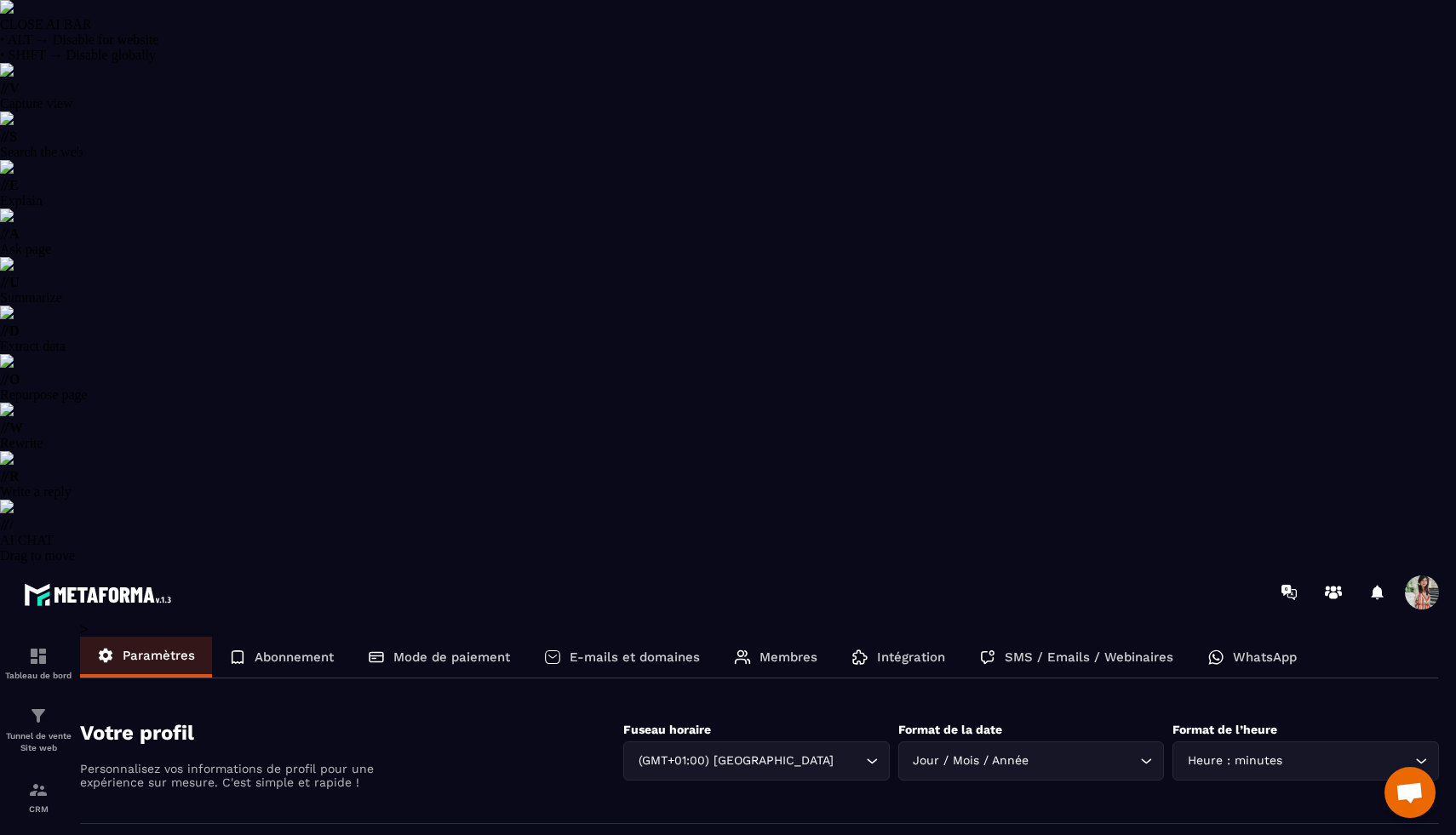
click at [1419, 575] on span at bounding box center [1421, 592] width 34 height 34
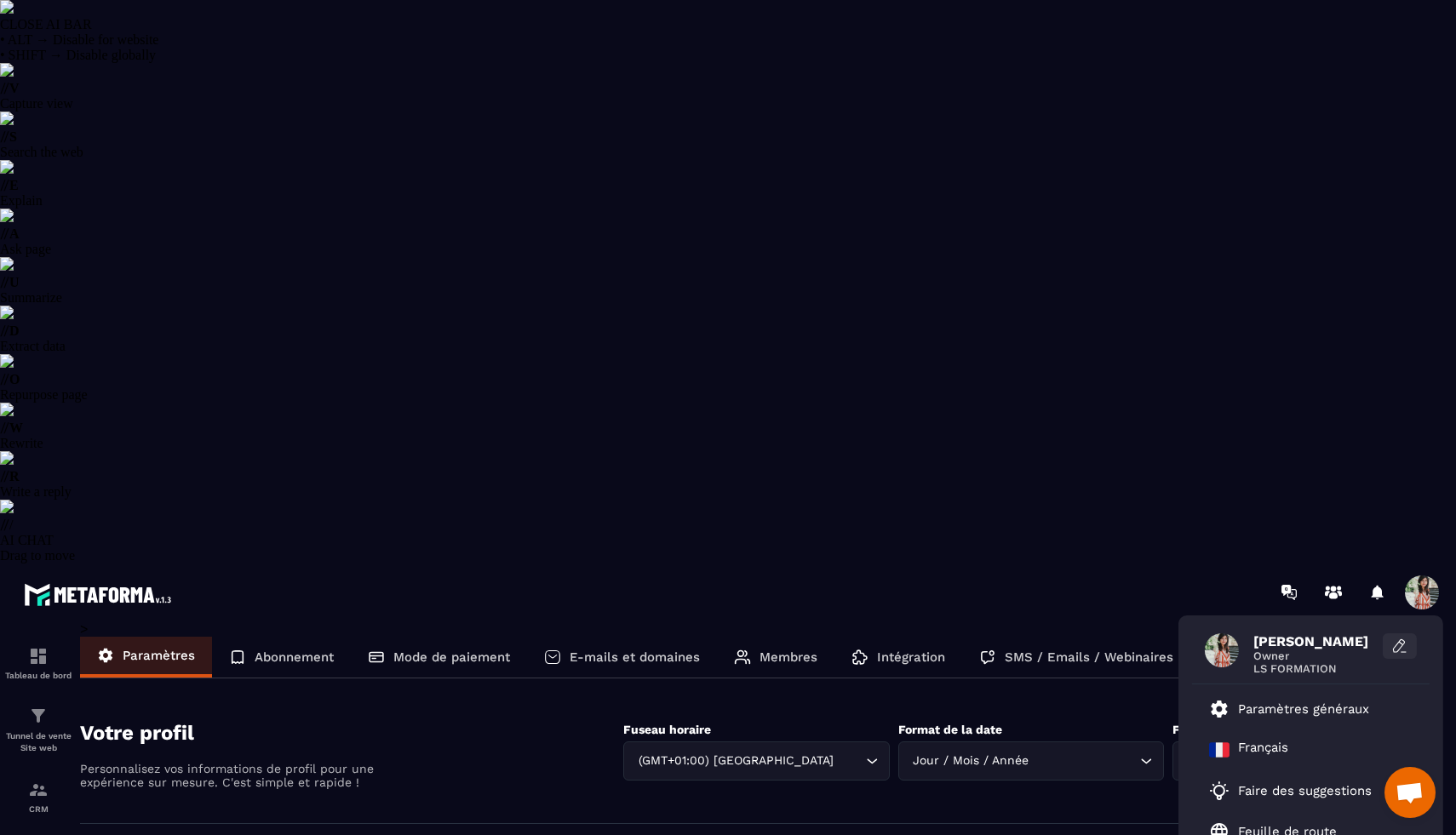
click at [1404, 638] on icon at bounding box center [1399, 647] width 17 height 17
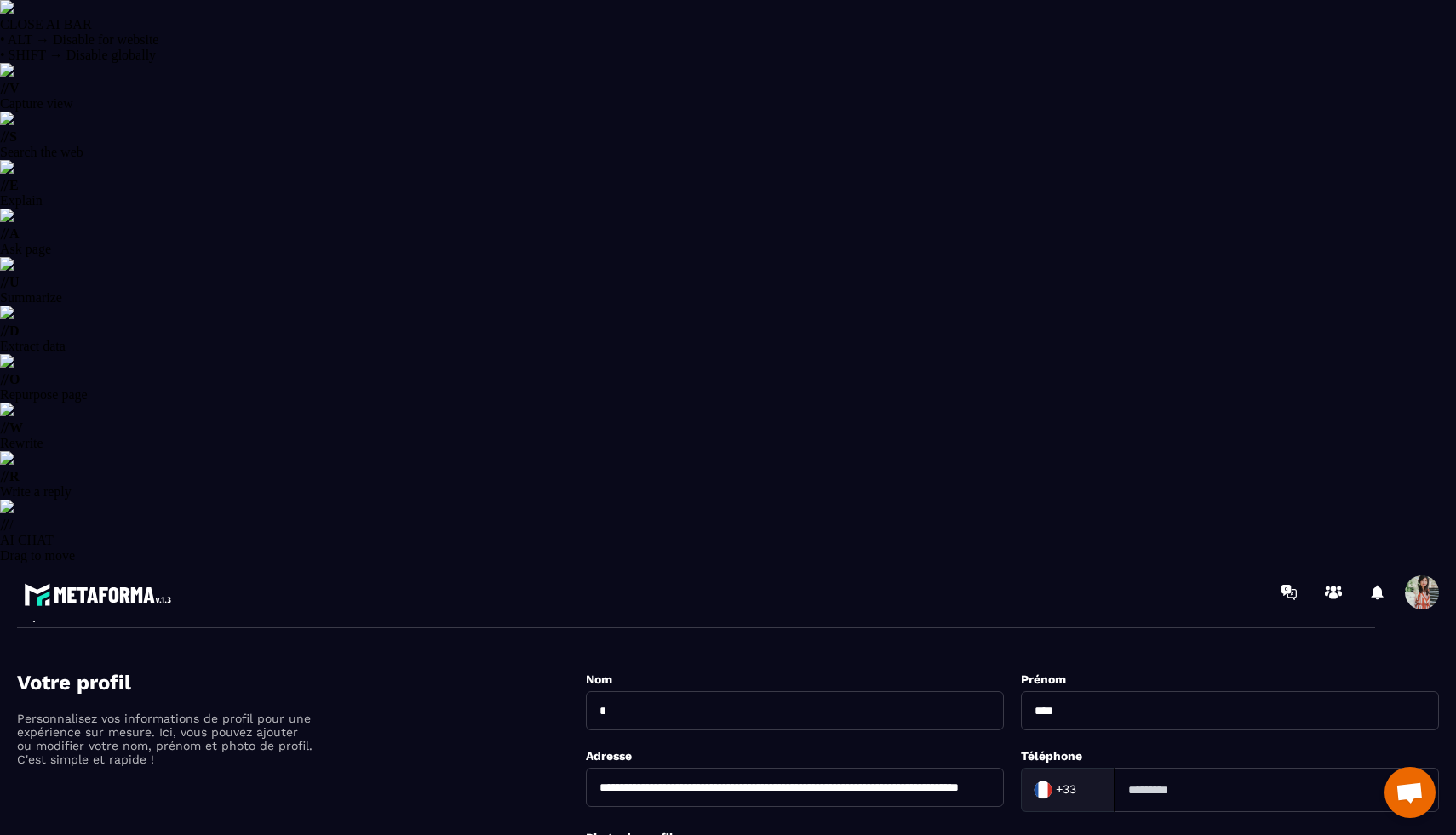
scroll to position [92, 0]
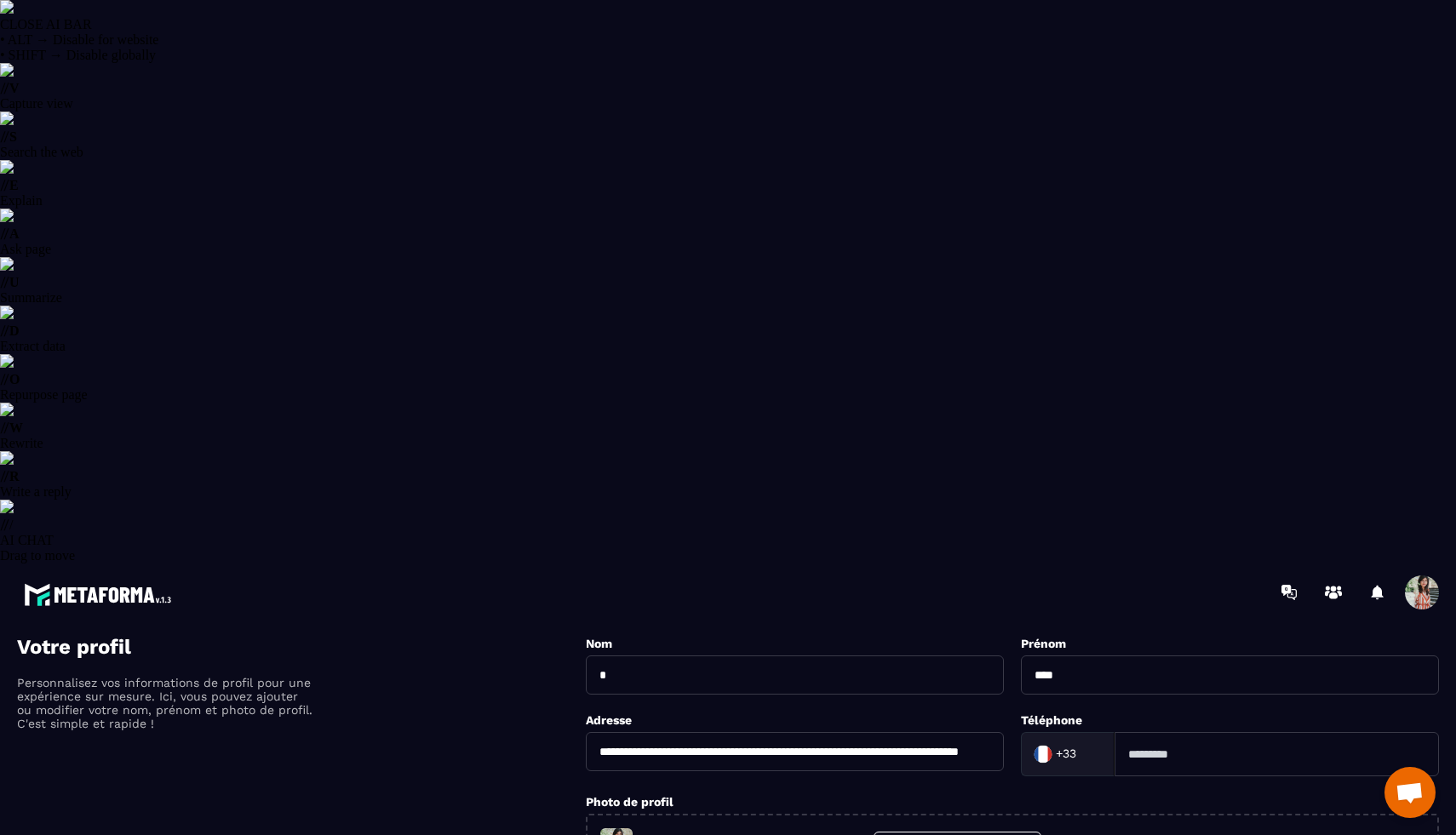
click at [1417, 575] on span at bounding box center [1421, 592] width 34 height 34
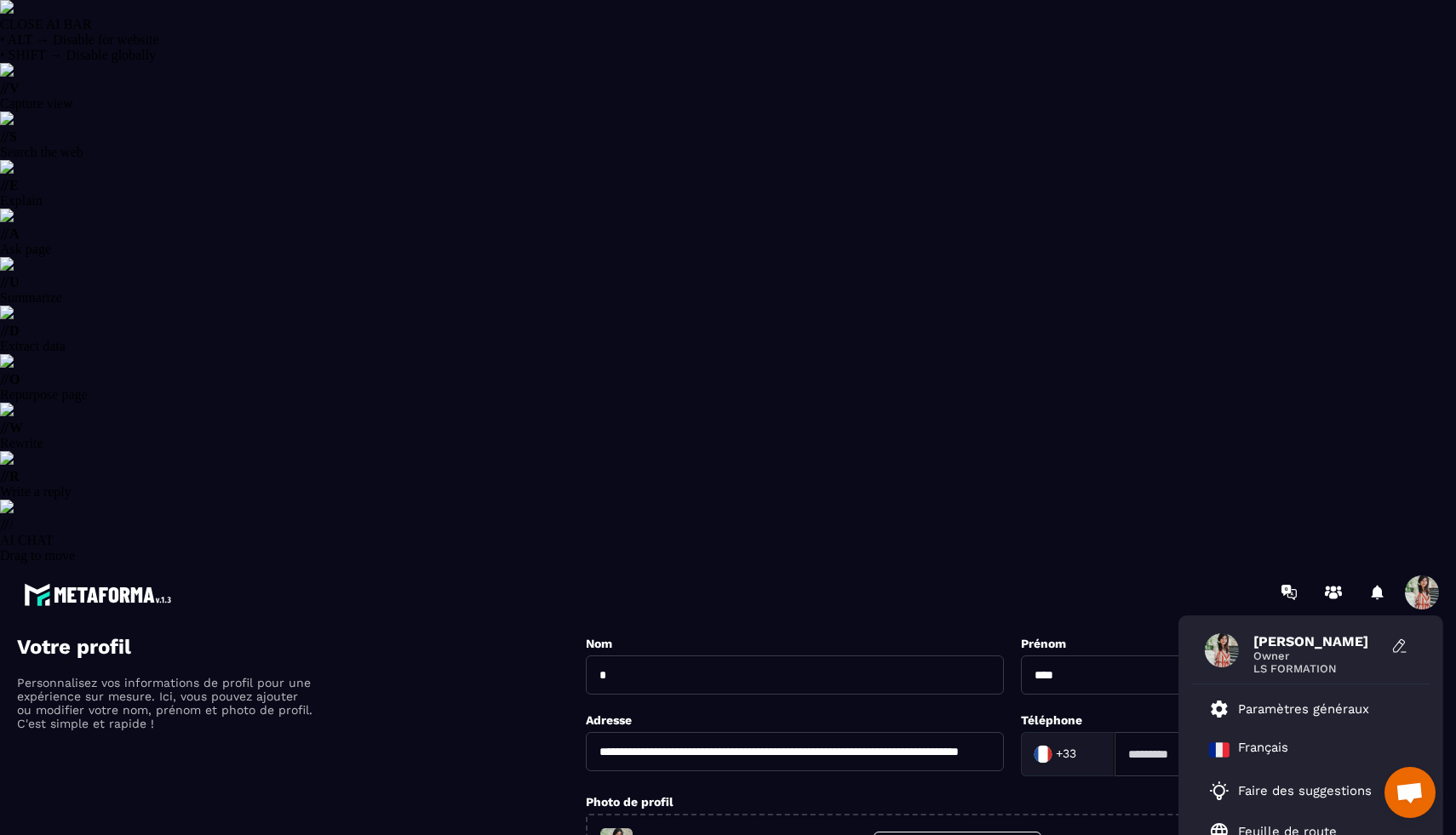
scroll to position [0, 0]
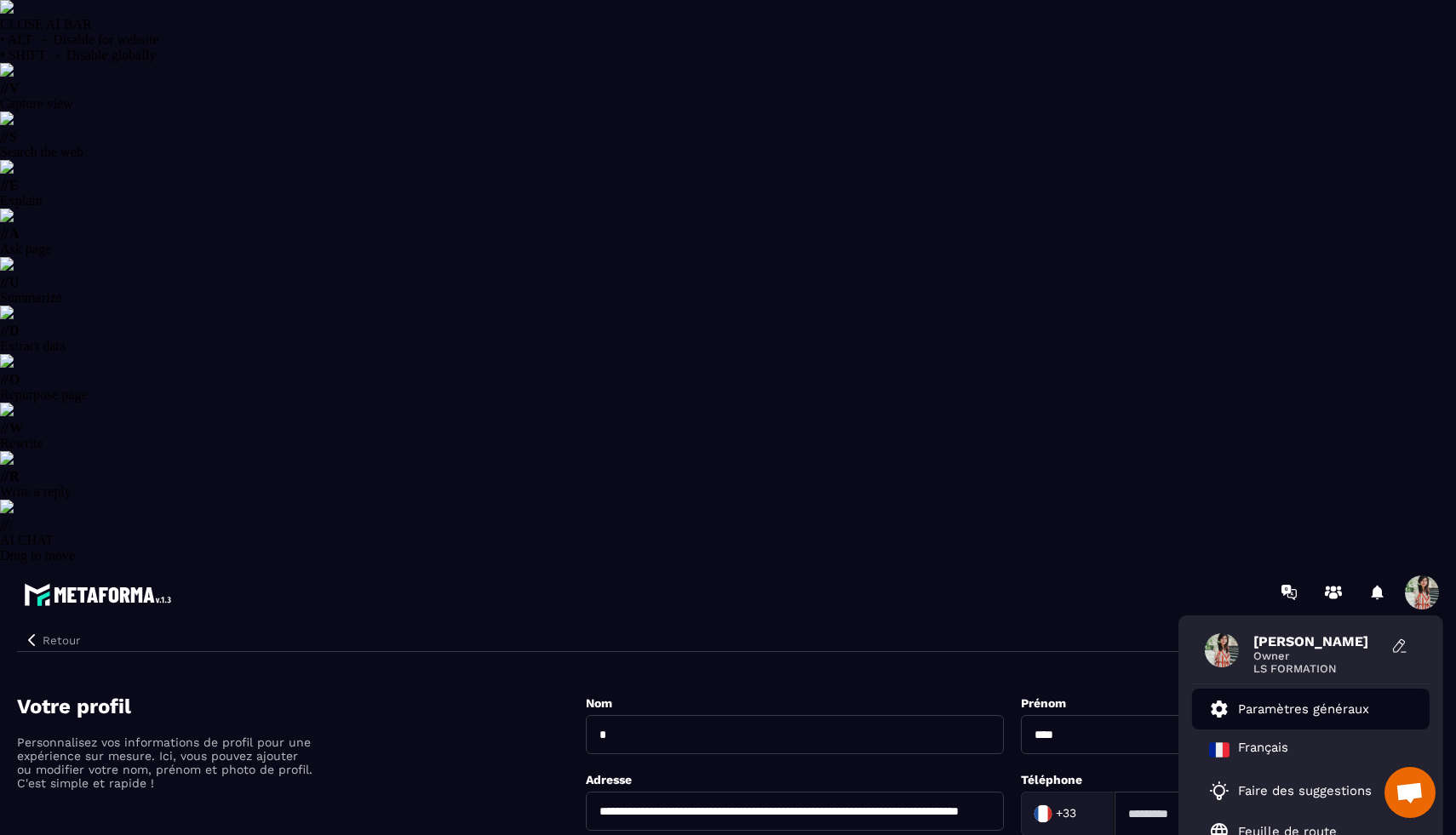
click at [1282, 702] on p "Paramètres généraux" at bounding box center [1304, 709] width 131 height 16
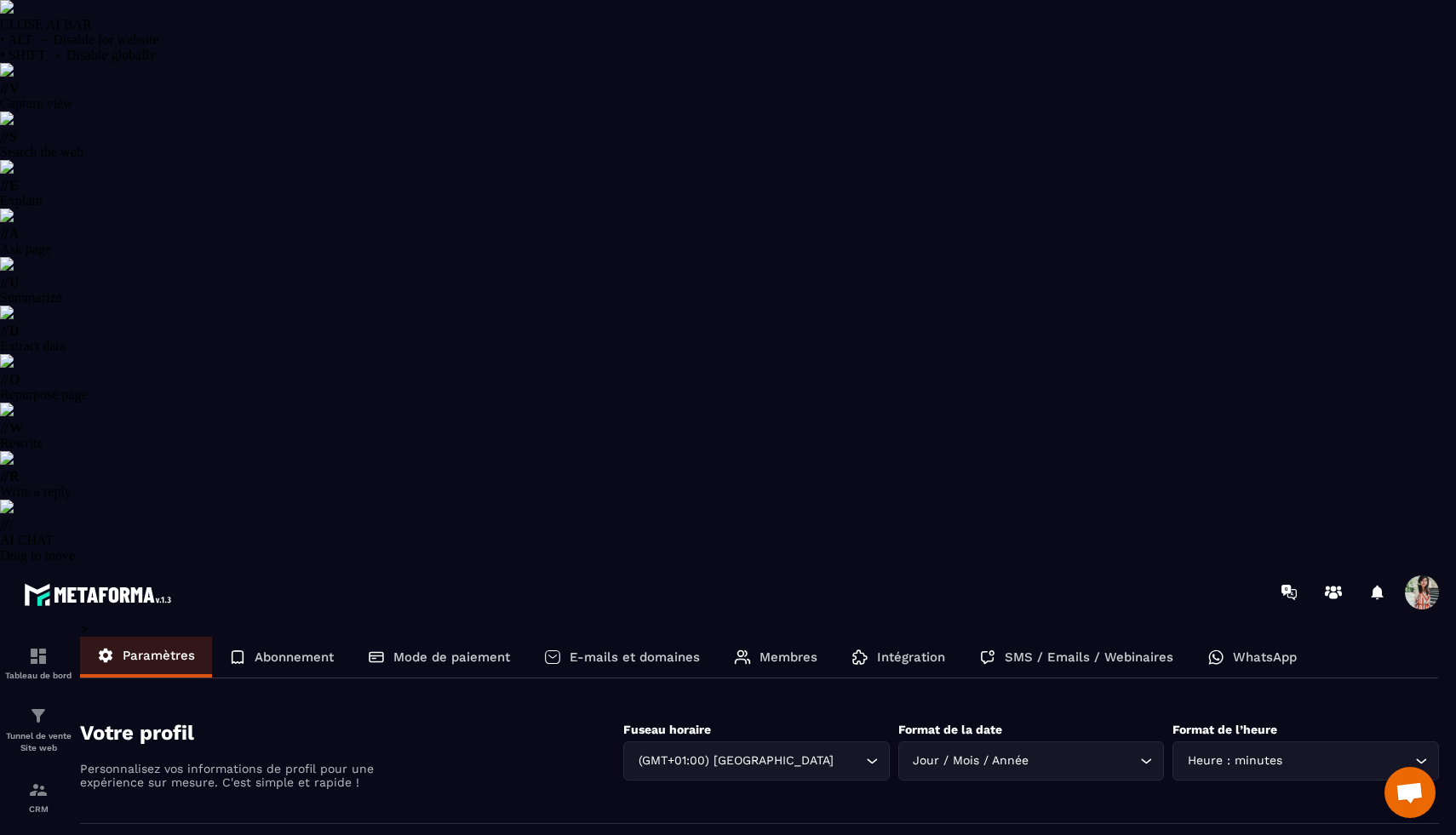
click at [778, 649] on p "Membres" at bounding box center [788, 657] width 58 height 16
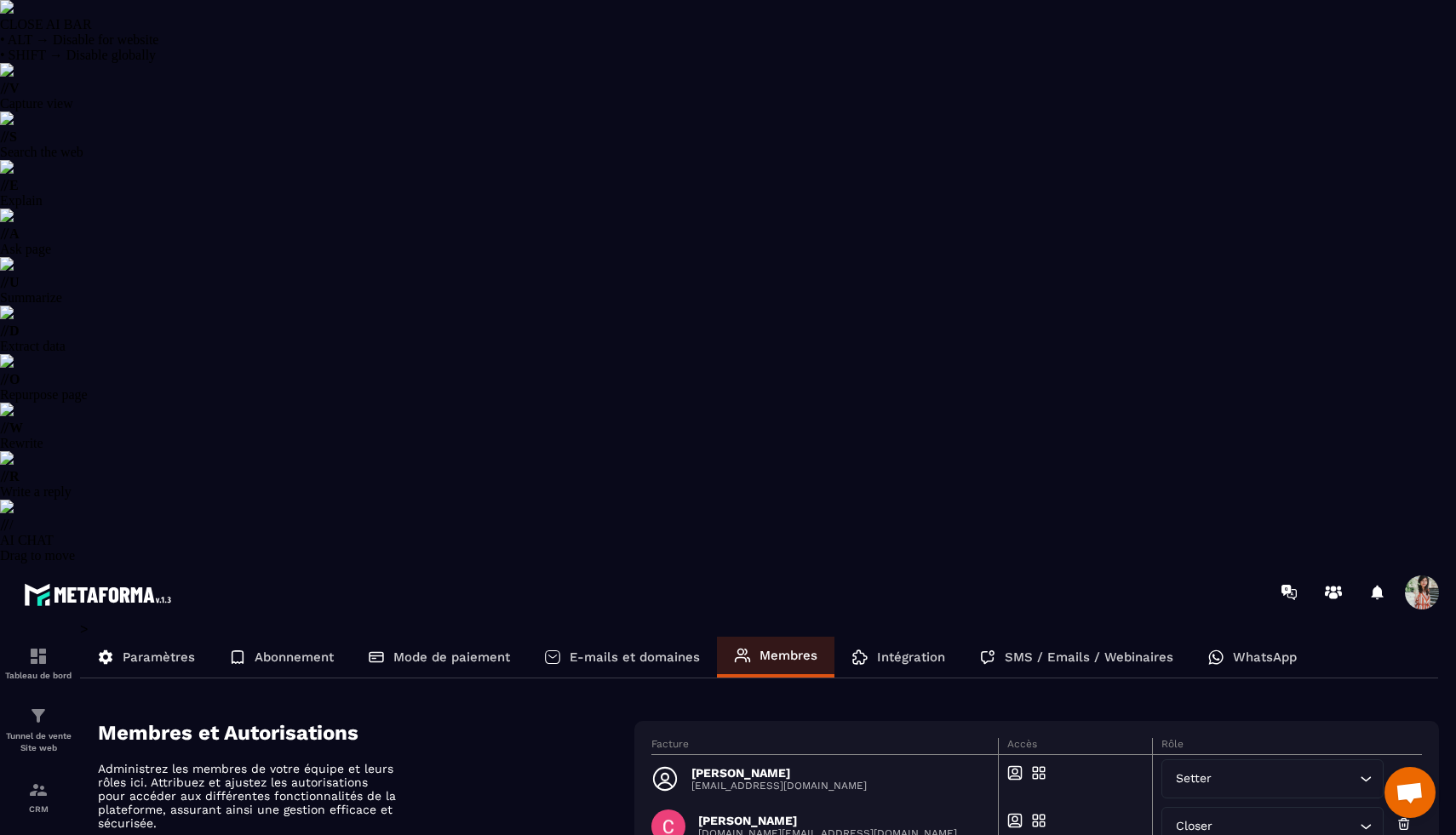
click at [278, 637] on div "Abonnement" at bounding box center [281, 657] width 139 height 41
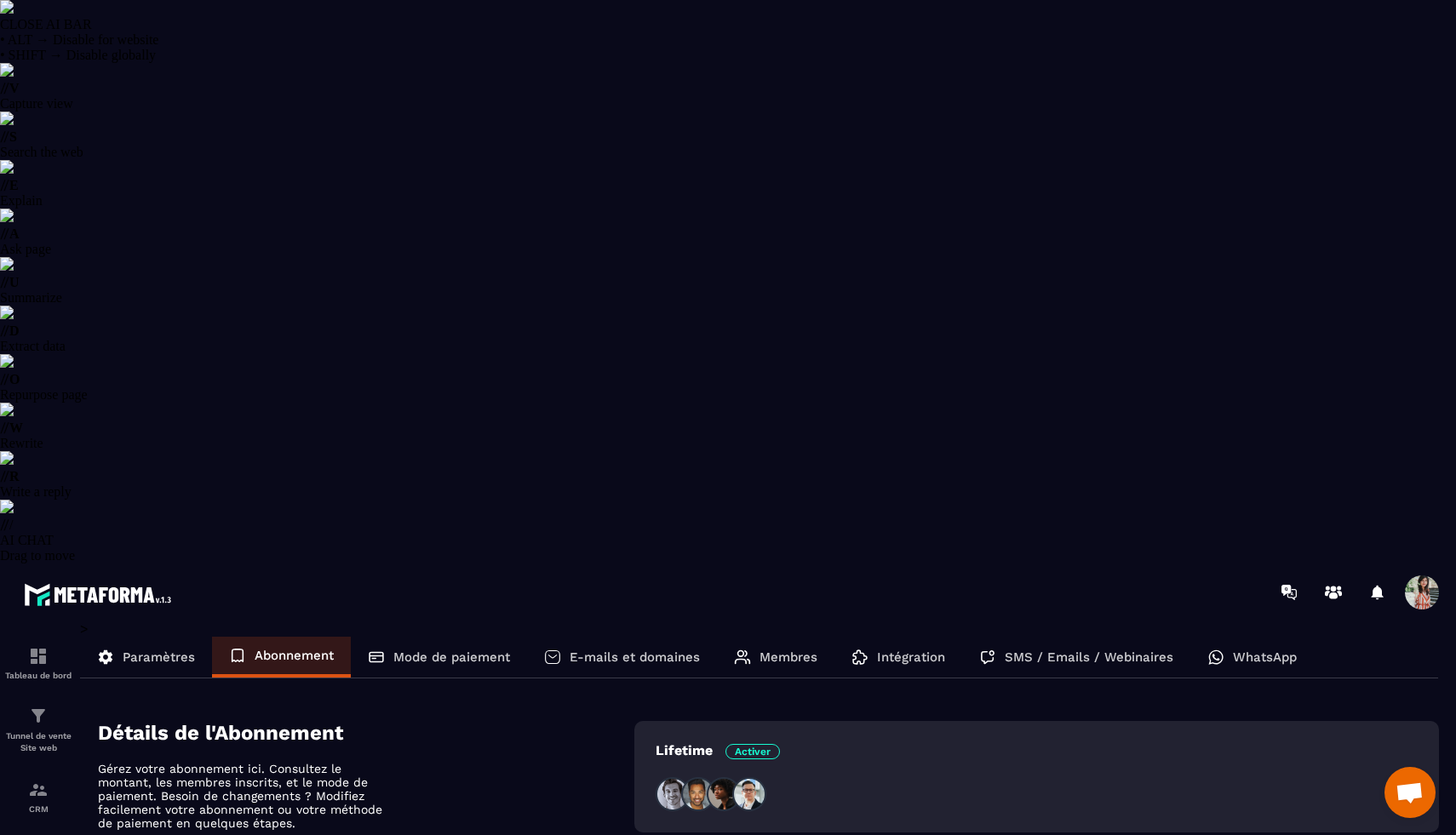
click at [134, 649] on p "Paramètres" at bounding box center [159, 657] width 72 height 16
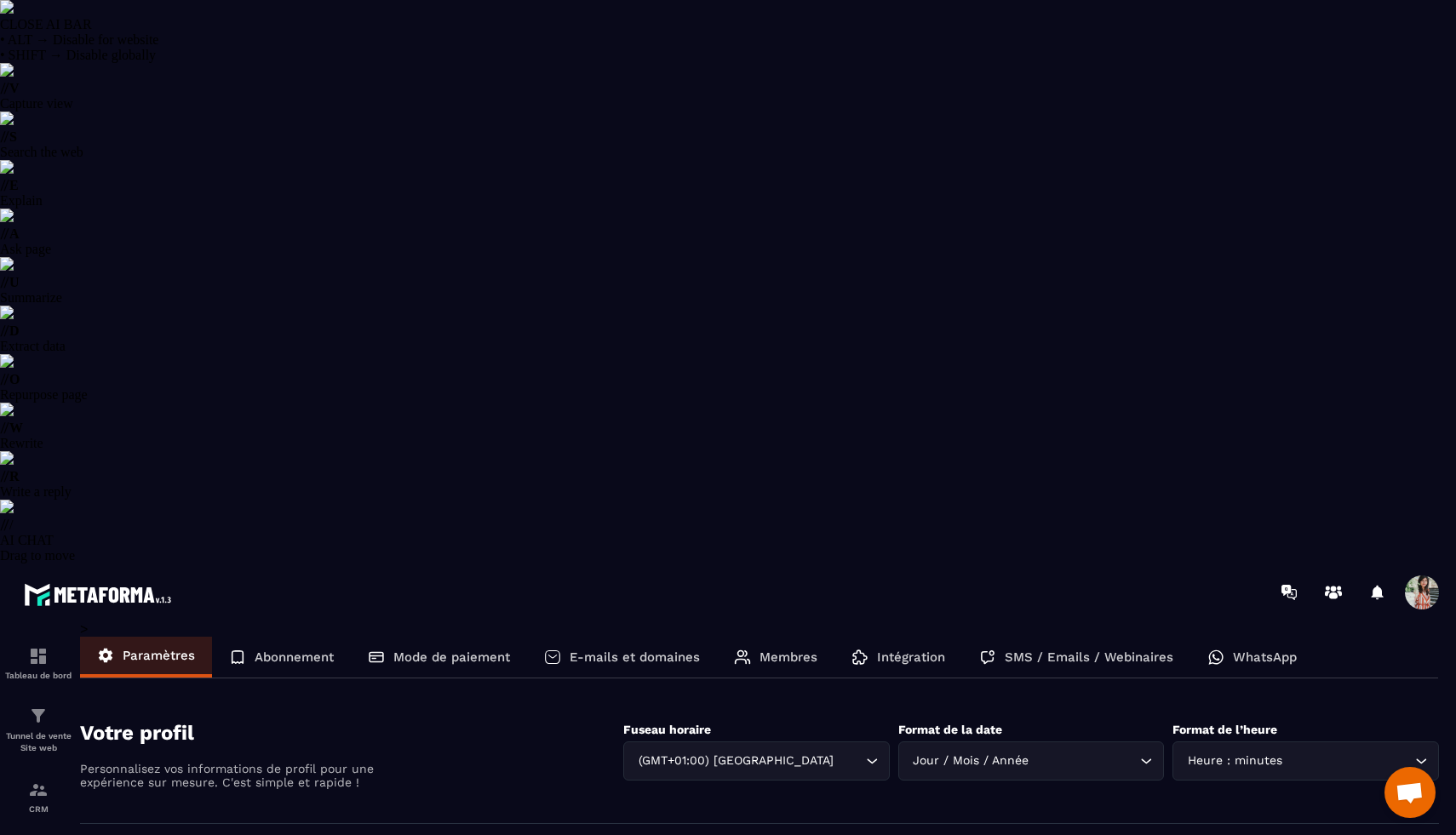
click at [1426, 575] on span at bounding box center [1421, 592] width 34 height 34
